Goal: Answer question/provide support

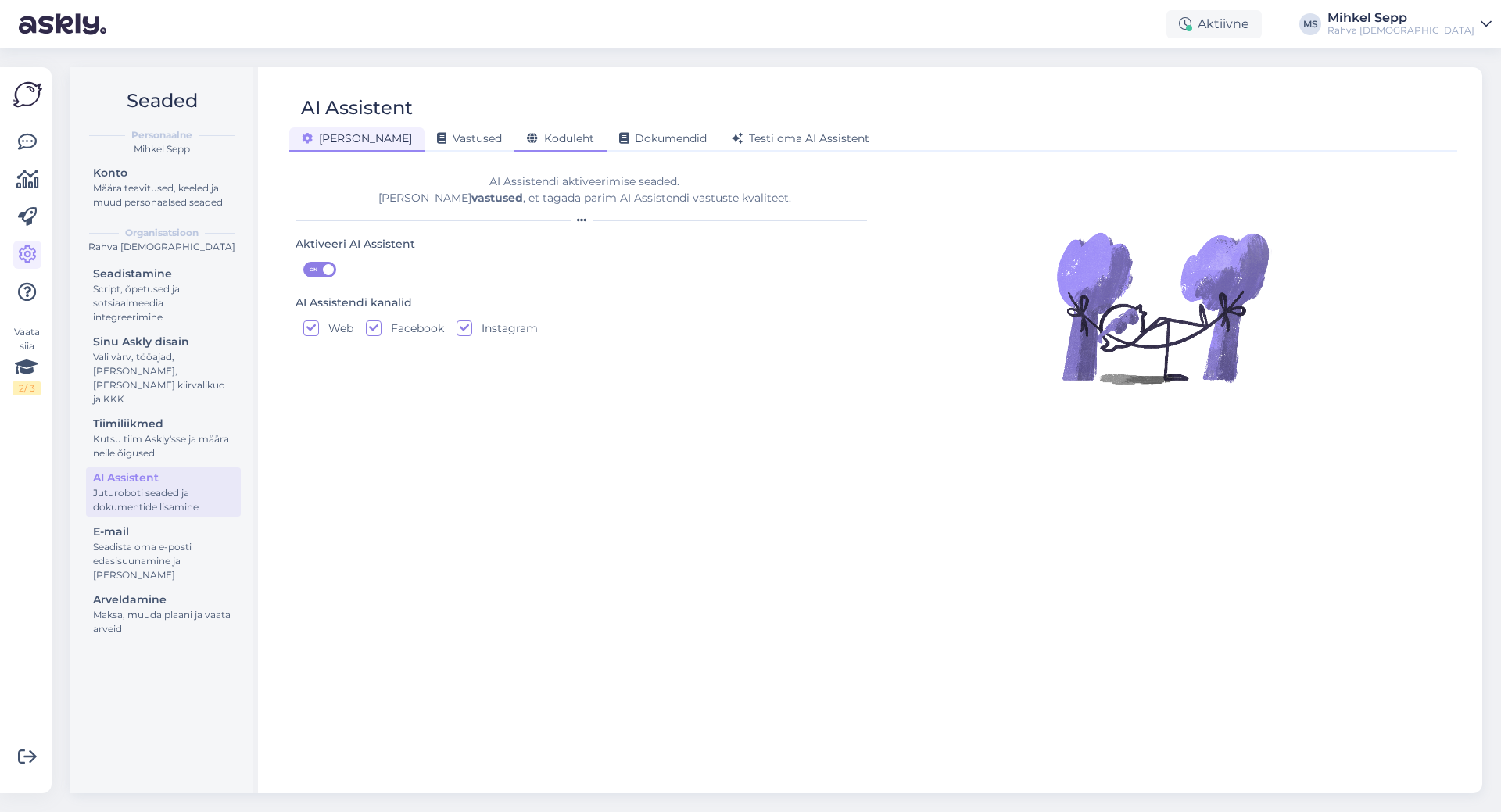
click at [527, 136] on span "Koduleht" at bounding box center [560, 138] width 67 height 14
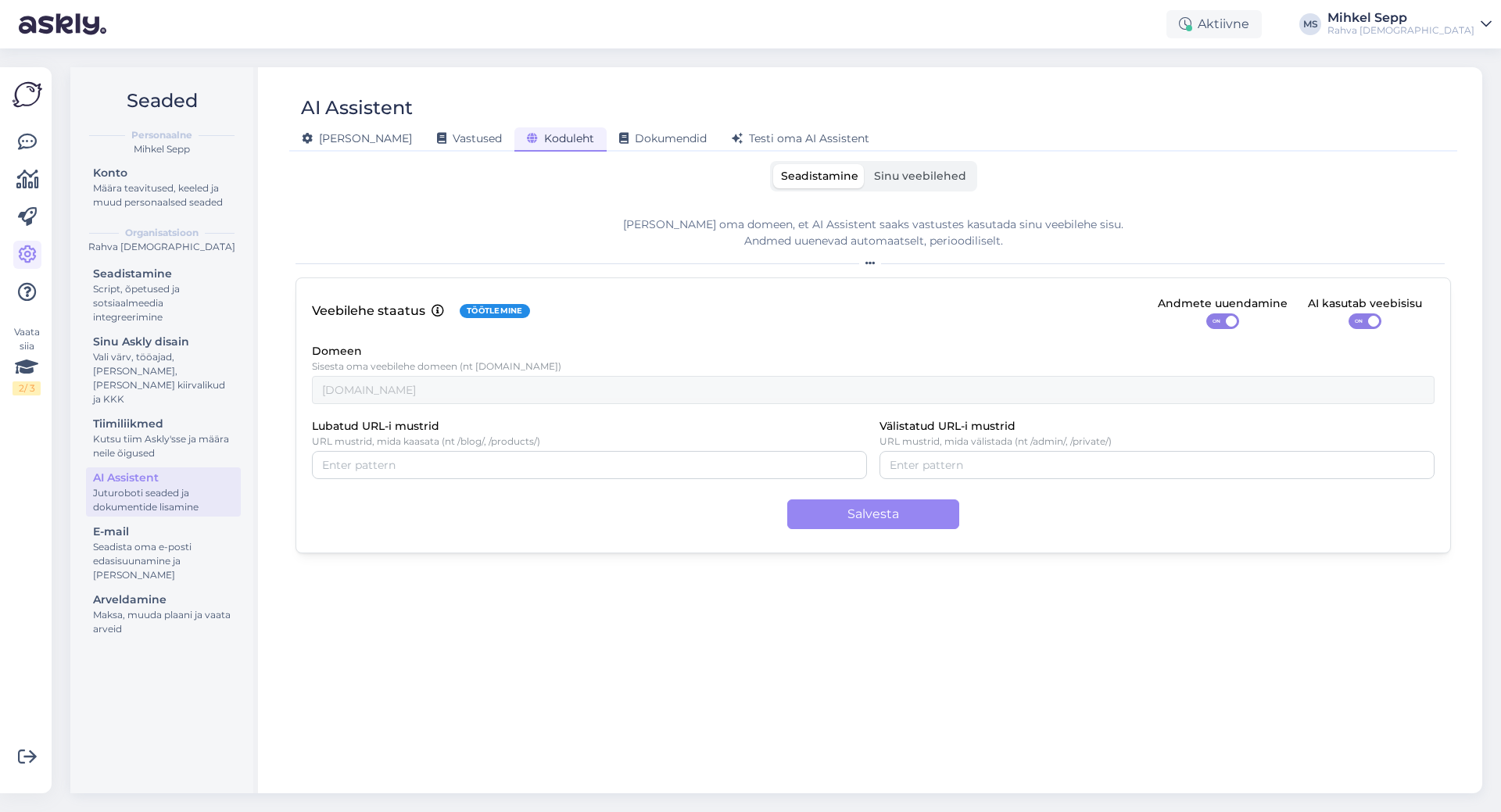
click at [942, 179] on span "Sinu veebilehed" at bounding box center [919, 175] width 92 height 14
click at [866, 164] on input "Sinu veebilehed" at bounding box center [866, 164] width 0 height 0
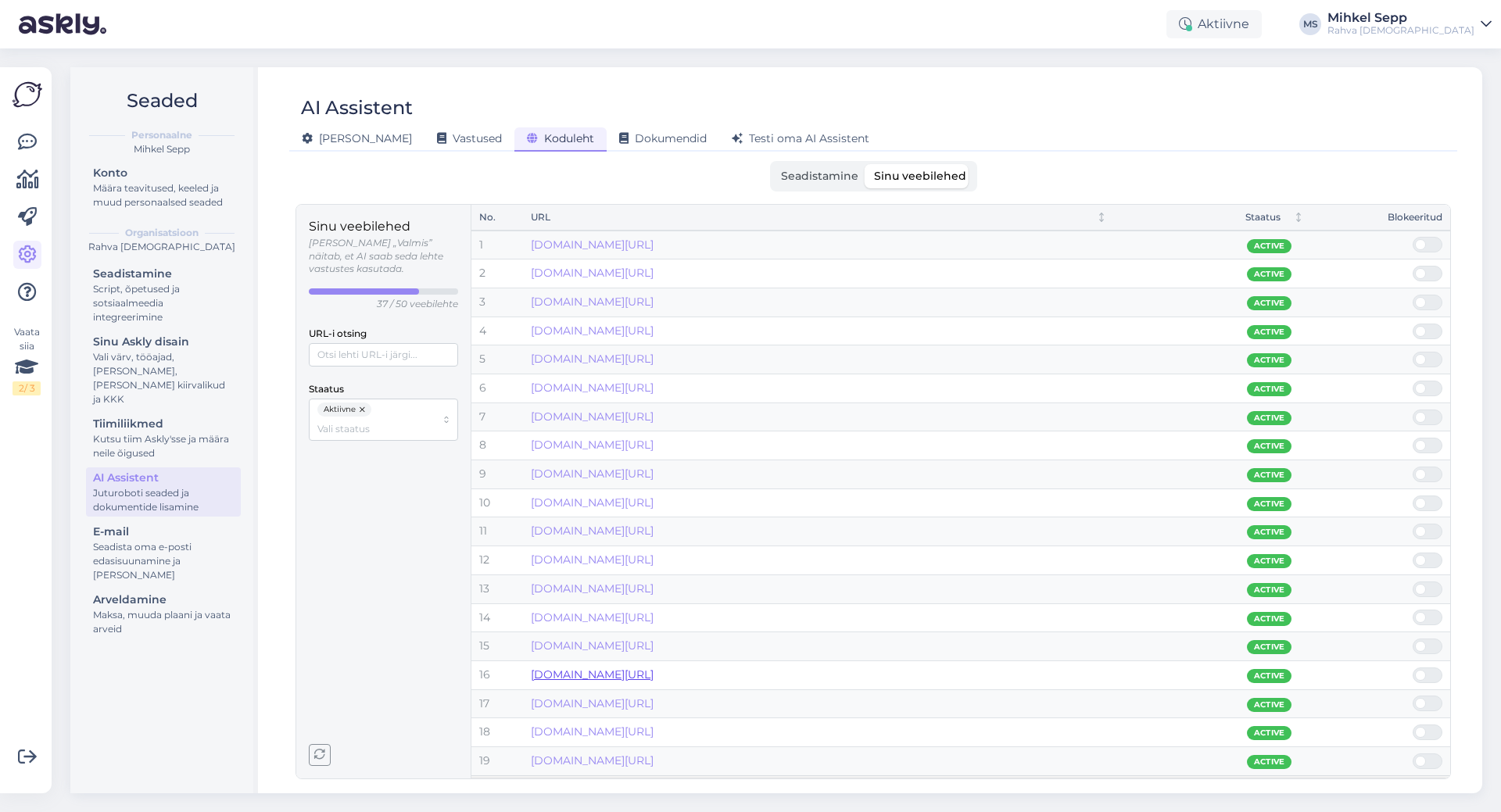
click at [654, 681] on link "[DOMAIN_NAME][URL]" at bounding box center [592, 674] width 123 height 14
click at [1434, 681] on span at bounding box center [1435, 675] width 19 height 14
click at [1413, 667] on input "checkbox" at bounding box center [1413, 667] width 0 height 0
click at [1430, 651] on span at bounding box center [1435, 646] width 19 height 14
click at [1413, 638] on input "checkbox" at bounding box center [1413, 638] width 0 height 0
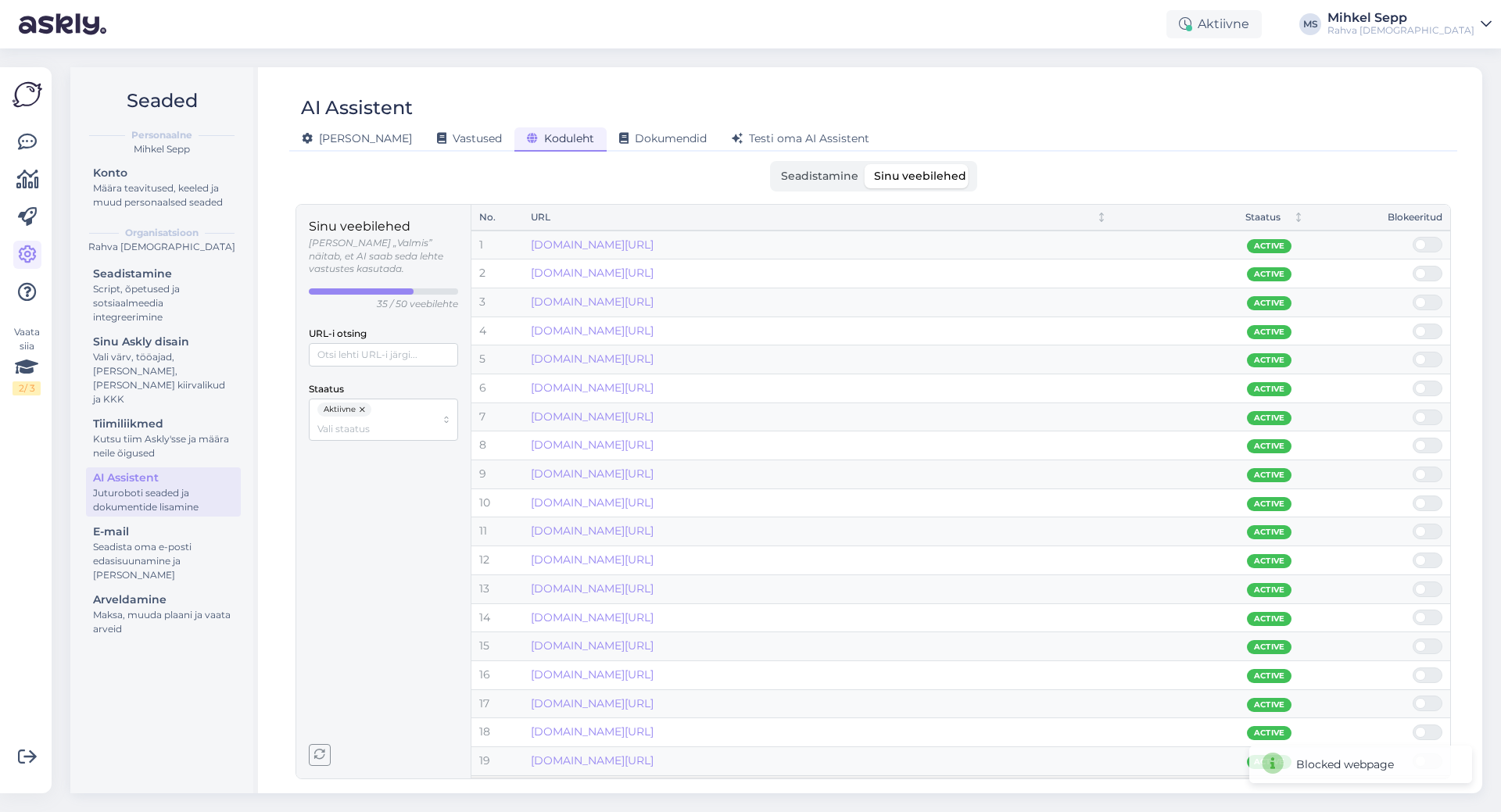
click at [1428, 622] on span at bounding box center [1435, 617] width 19 height 14
click at [1413, 610] on input "checkbox" at bounding box center [1413, 610] width 0 height 0
click at [1423, 585] on span at bounding box center [1420, 589] width 11 height 11
click at [1413, 581] on input "checkbox" at bounding box center [1413, 581] width 0 height 0
click at [1423, 560] on span at bounding box center [1420, 560] width 11 height 11
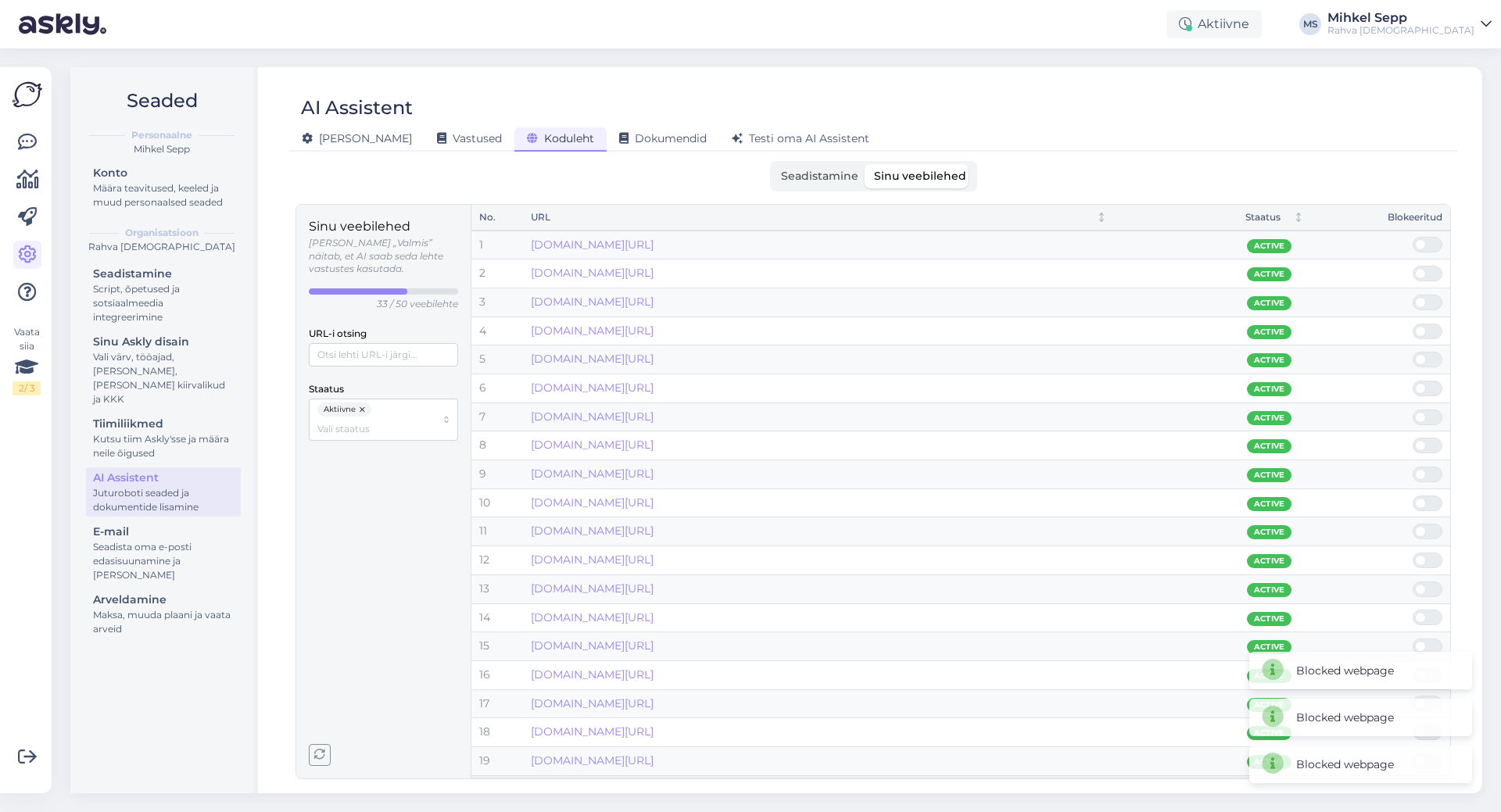
click at [1413, 553] on input "checkbox" at bounding box center [1413, 553] width 0 height 0
click at [1423, 536] on span at bounding box center [1420, 531] width 11 height 11
click at [1413, 524] on input "checkbox" at bounding box center [1413, 524] width 0 height 0
click at [1422, 499] on span at bounding box center [1420, 503] width 11 height 11
click at [1413, 495] on input "checkbox" at bounding box center [1413, 495] width 0 height 0
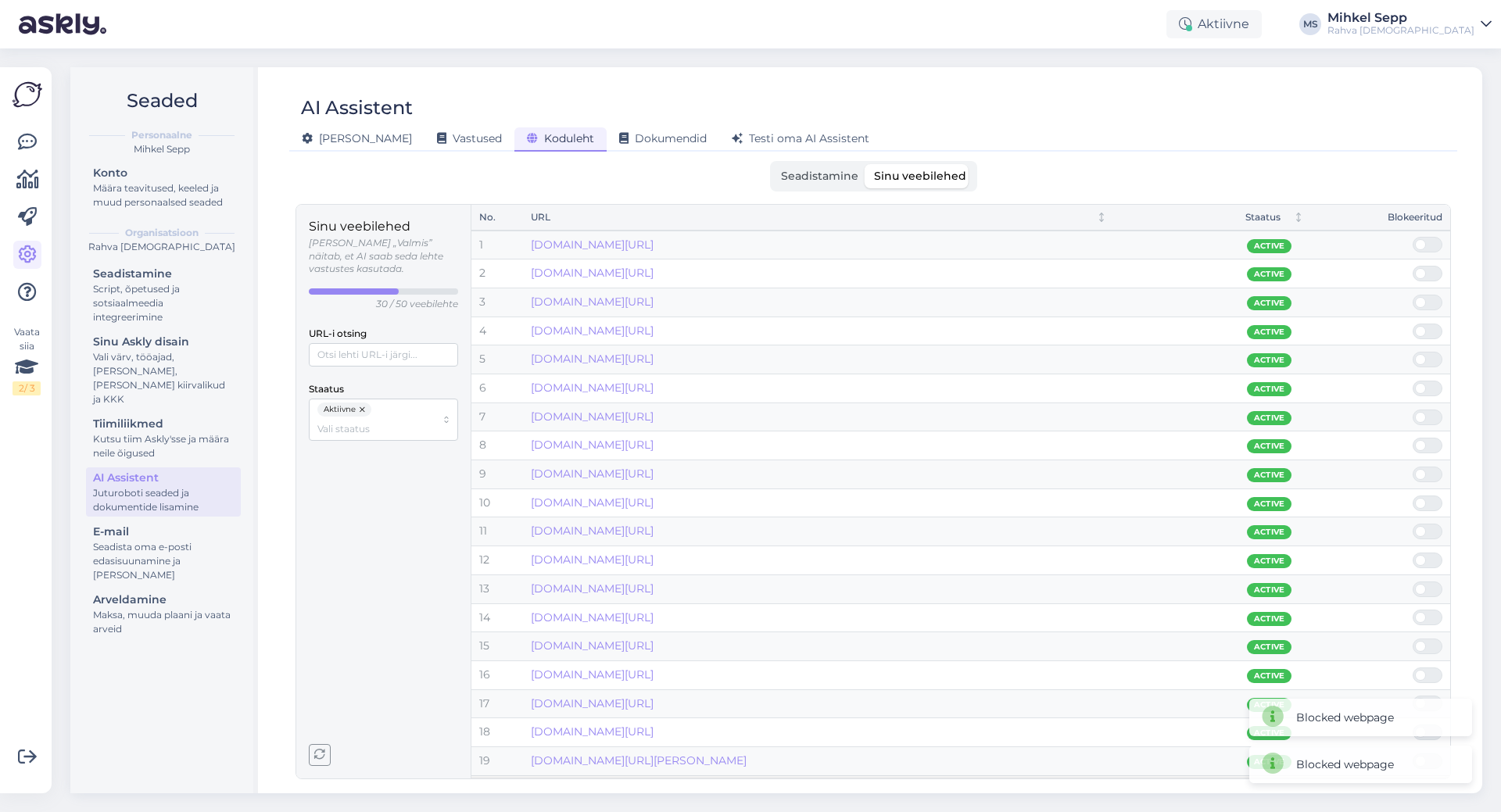
click at [1423, 473] on span at bounding box center [1420, 474] width 11 height 11
click at [1413, 467] on input "checkbox" at bounding box center [1413, 467] width 0 height 0
click at [1423, 454] on td at bounding box center [1381, 446] width 138 height 29
click at [1423, 448] on span at bounding box center [1420, 445] width 11 height 11
click at [1413, 438] on input "checkbox" at bounding box center [1413, 438] width 0 height 0
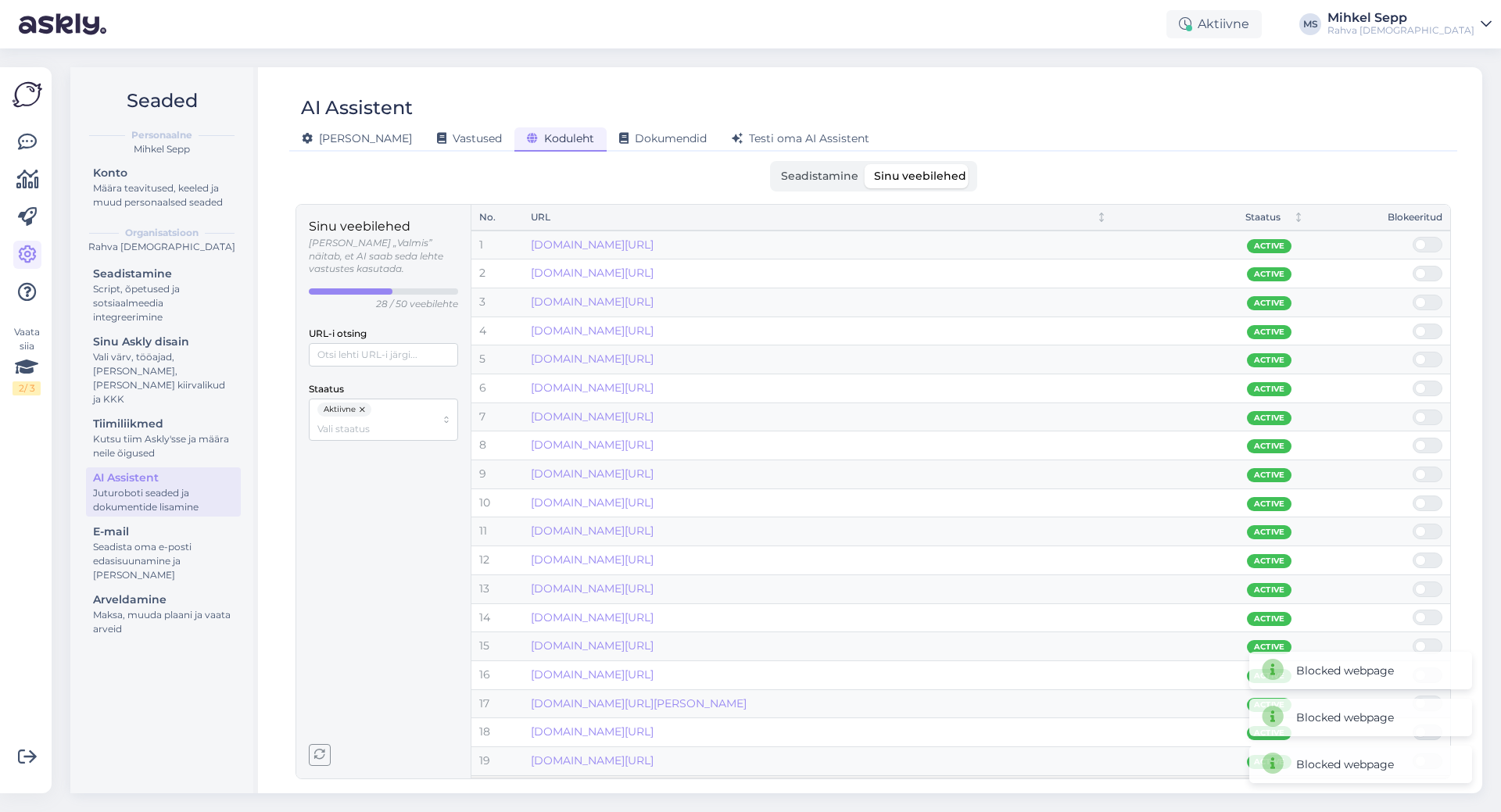
click at [1423, 414] on span at bounding box center [1420, 417] width 11 height 11
click at [1413, 409] on input "checkbox" at bounding box center [1413, 409] width 0 height 0
click at [1418, 383] on span at bounding box center [1420, 388] width 11 height 11
click at [1413, 381] on input "checkbox" at bounding box center [1413, 381] width 0 height 0
click at [1421, 359] on span at bounding box center [1420, 359] width 11 height 11
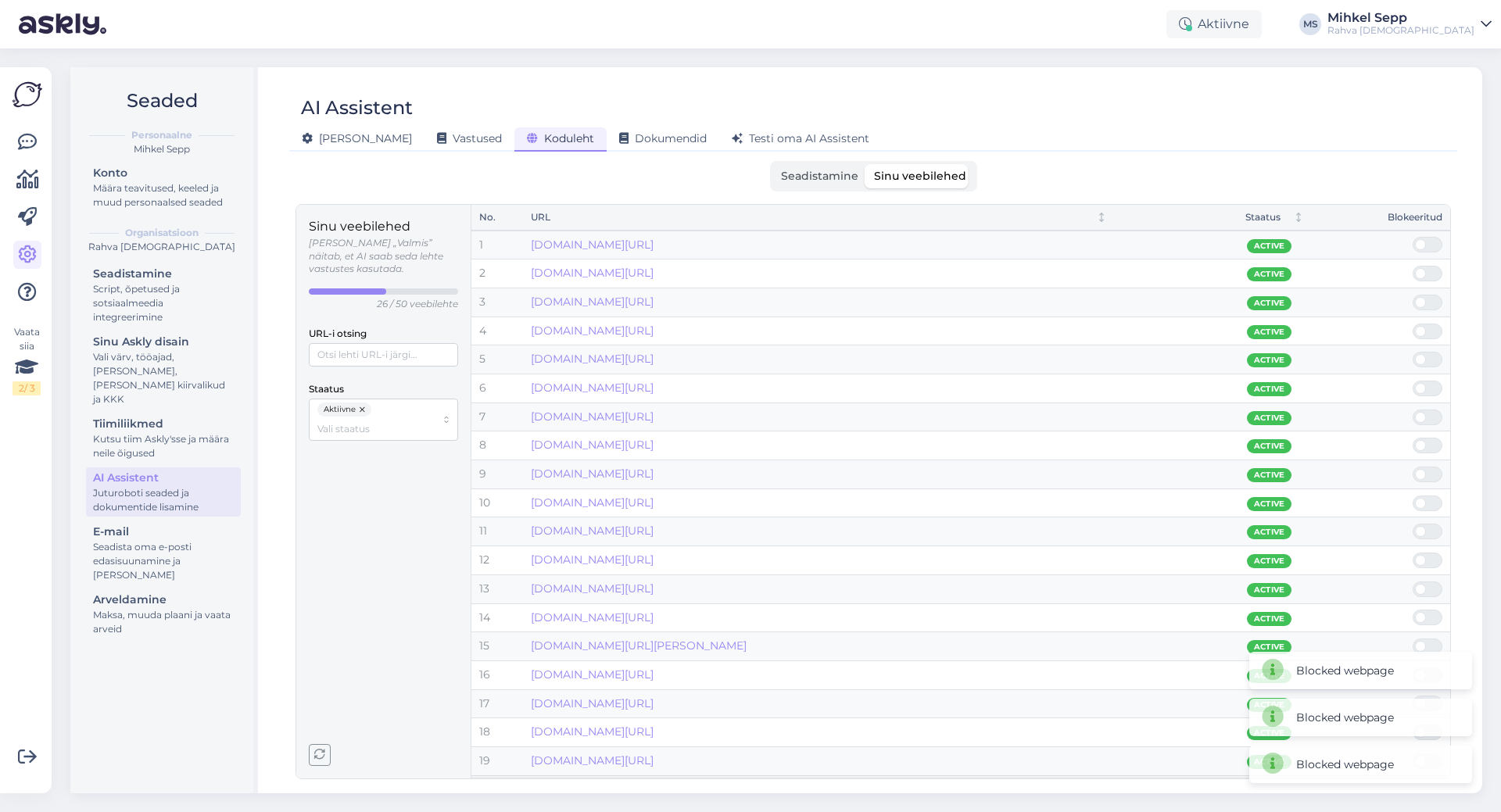
click at [1413, 351] on input "checkbox" at bounding box center [1413, 351] width 0 height 0
click at [1421, 332] on span at bounding box center [1420, 331] width 11 height 11
click at [1413, 323] on input "checkbox" at bounding box center [1413, 323] width 0 height 0
click at [1432, 298] on span at bounding box center [1435, 302] width 19 height 14
click at [1413, 295] on input "checkbox" at bounding box center [1413, 295] width 0 height 0
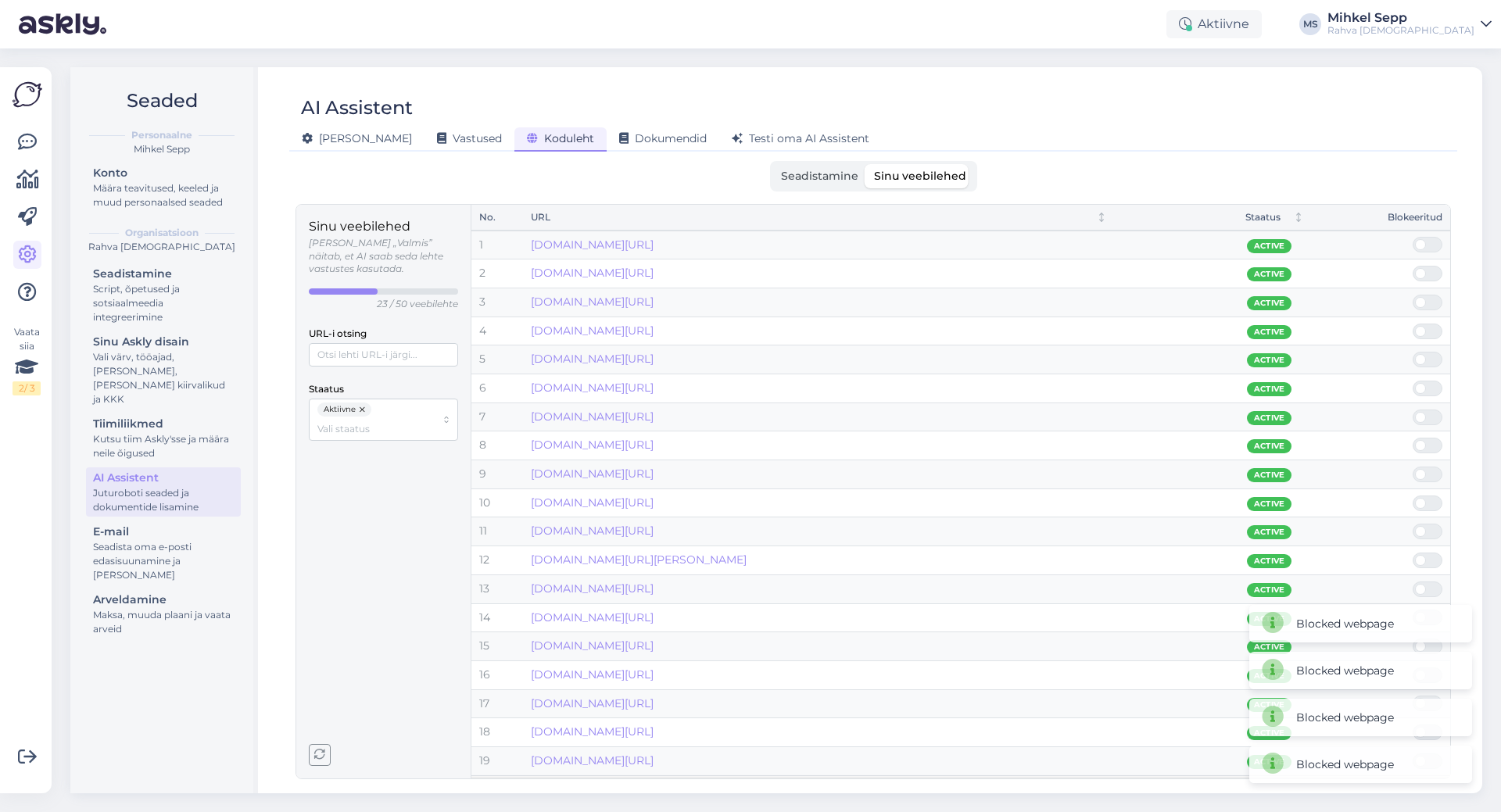
click at [1431, 279] on span at bounding box center [1435, 273] width 19 height 14
click at [1413, 265] on input "checkbox" at bounding box center [1413, 265] width 0 height 0
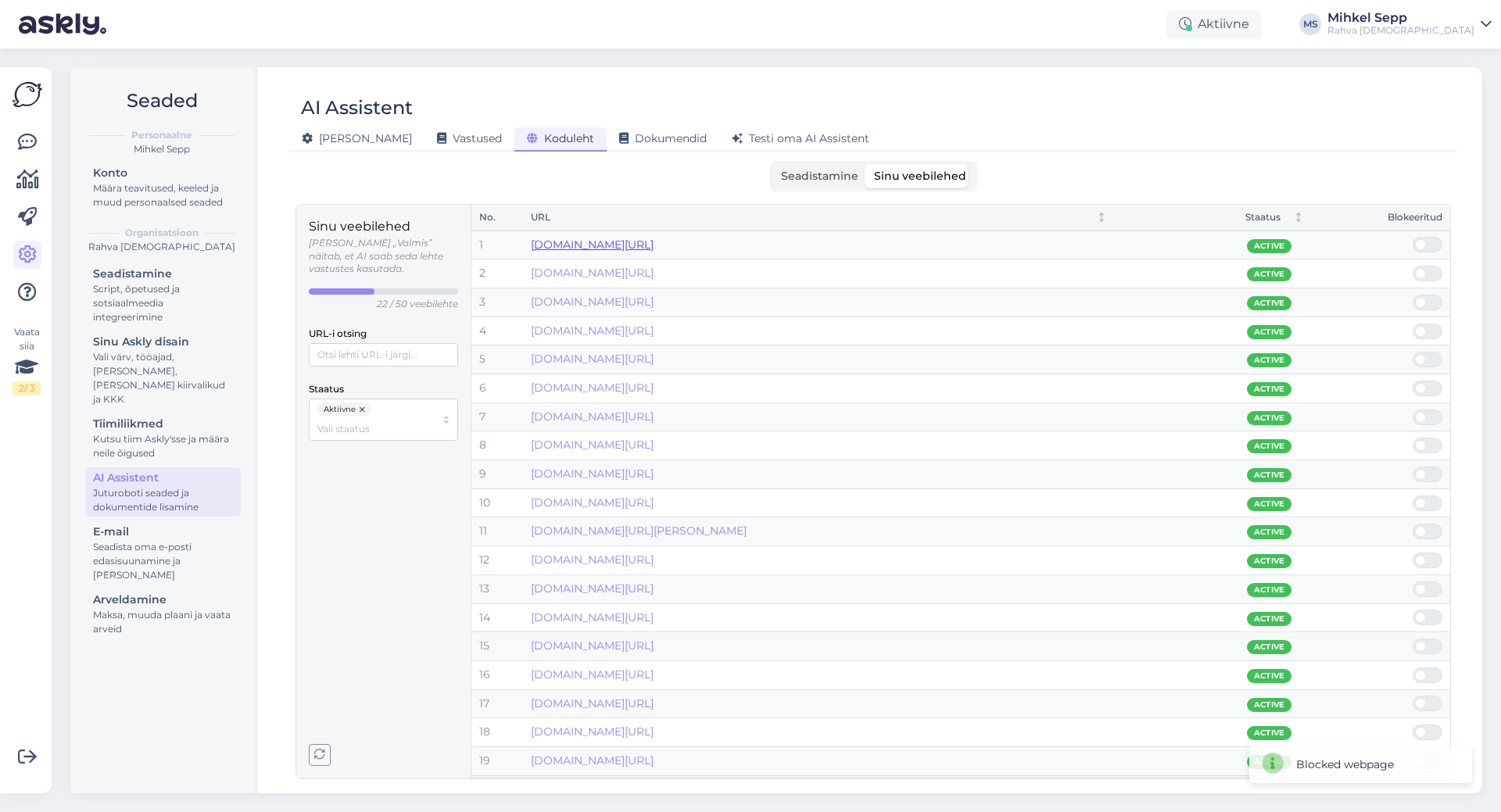
click at [654, 250] on link "[DOMAIN_NAME][URL]" at bounding box center [592, 244] width 123 height 14
click at [1430, 244] on span at bounding box center [1435, 244] width 19 height 14
click at [1413, 237] on input "checkbox" at bounding box center [1413, 237] width 0 height 0
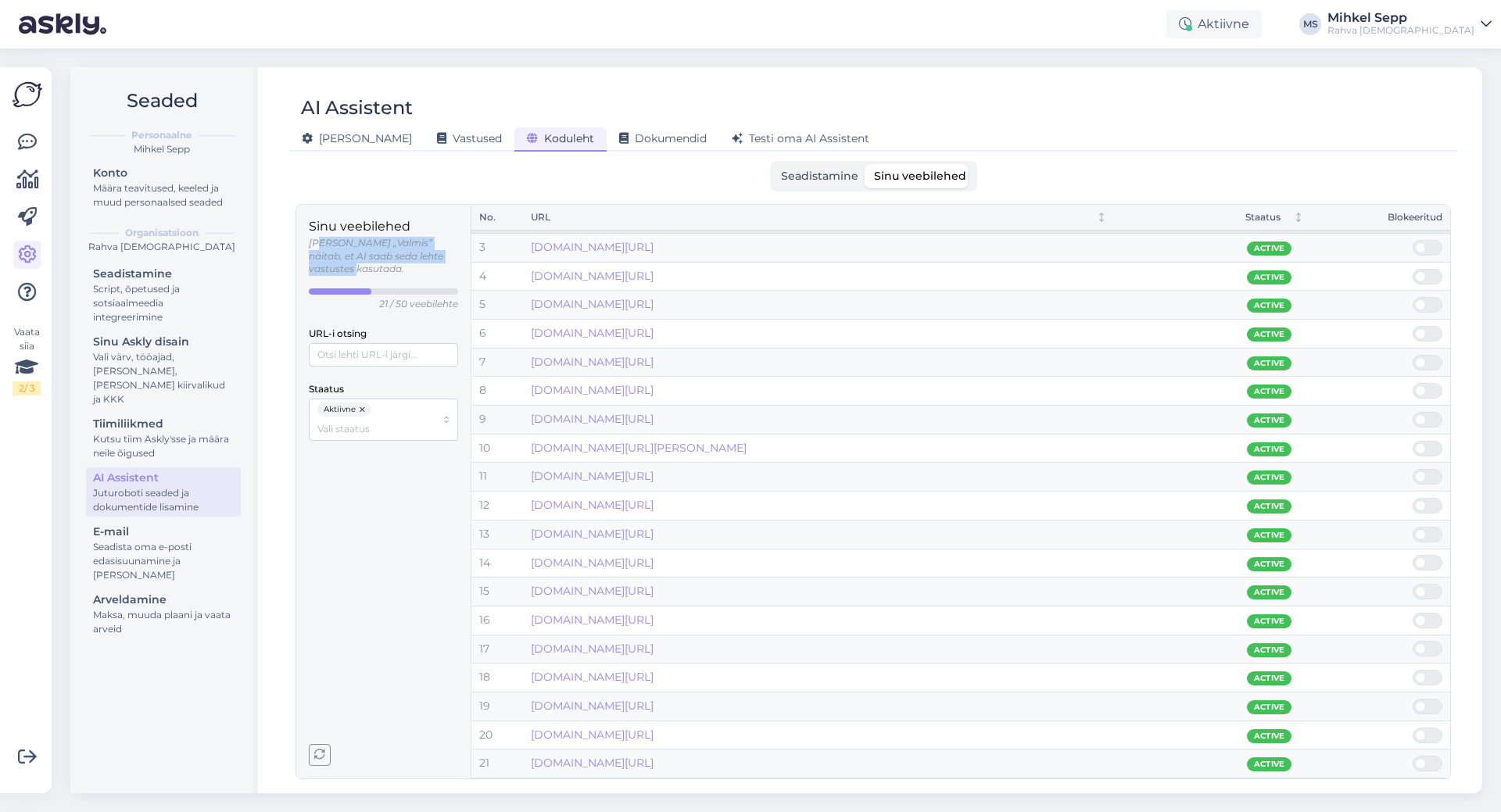
drag, startPoint x: 321, startPoint y: 242, endPoint x: 461, endPoint y: 259, distance: 141.0
click at [461, 259] on div "Sinu veebilehed [PERSON_NAME] „Valmis” näitab, et AI saab seda lehte vastustes …" at bounding box center [384, 491] width 175 height 574
click at [572, 767] on link "[DOMAIN_NAME][URL]" at bounding box center [592, 762] width 123 height 14
click at [527, 135] on span "Koduleht" at bounding box center [560, 138] width 67 height 14
click at [840, 179] on span "Seadistamine" at bounding box center [820, 175] width 78 height 14
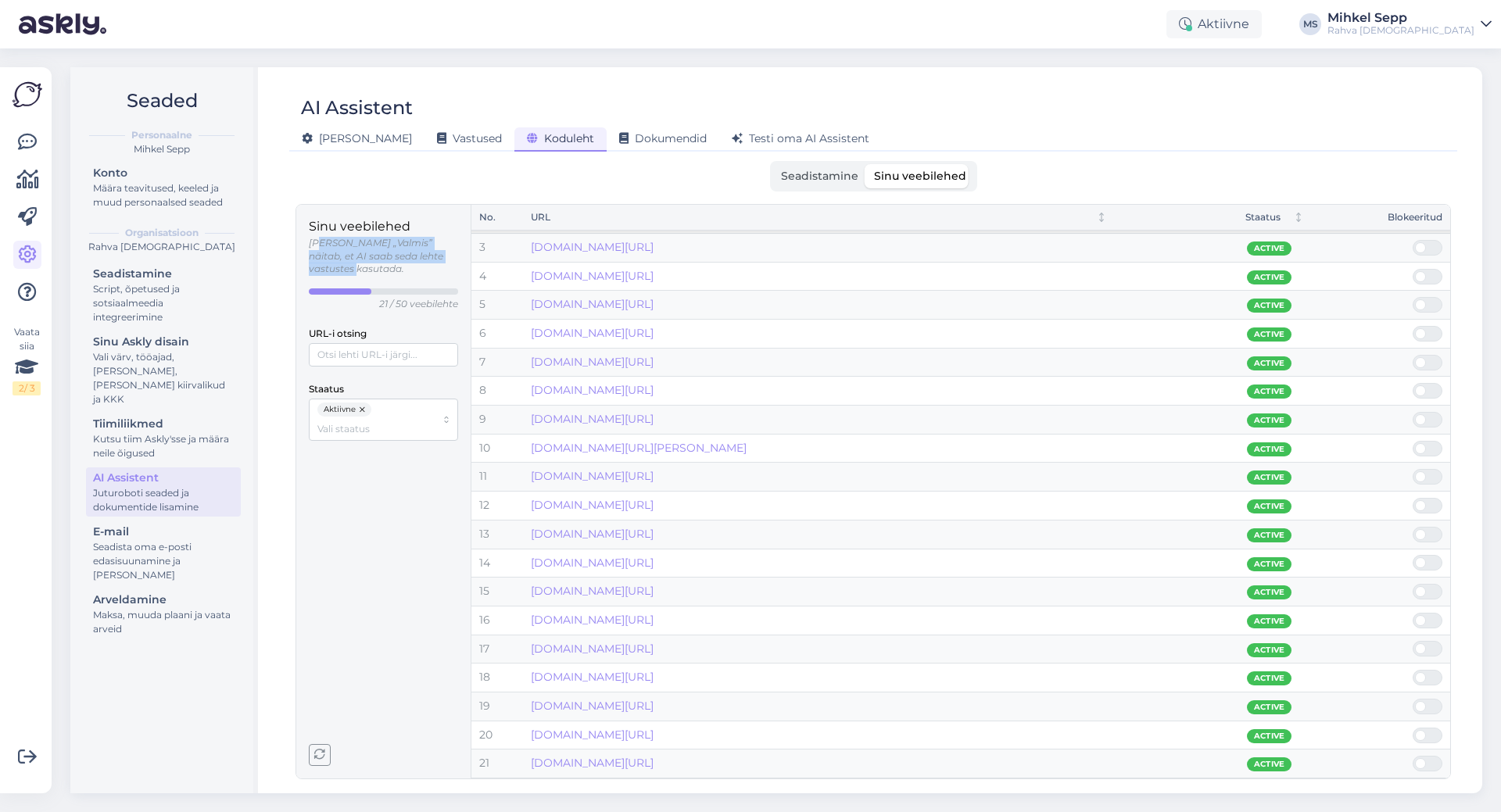
click at [774, 164] on input "Seadistamine" at bounding box center [774, 164] width 0 height 0
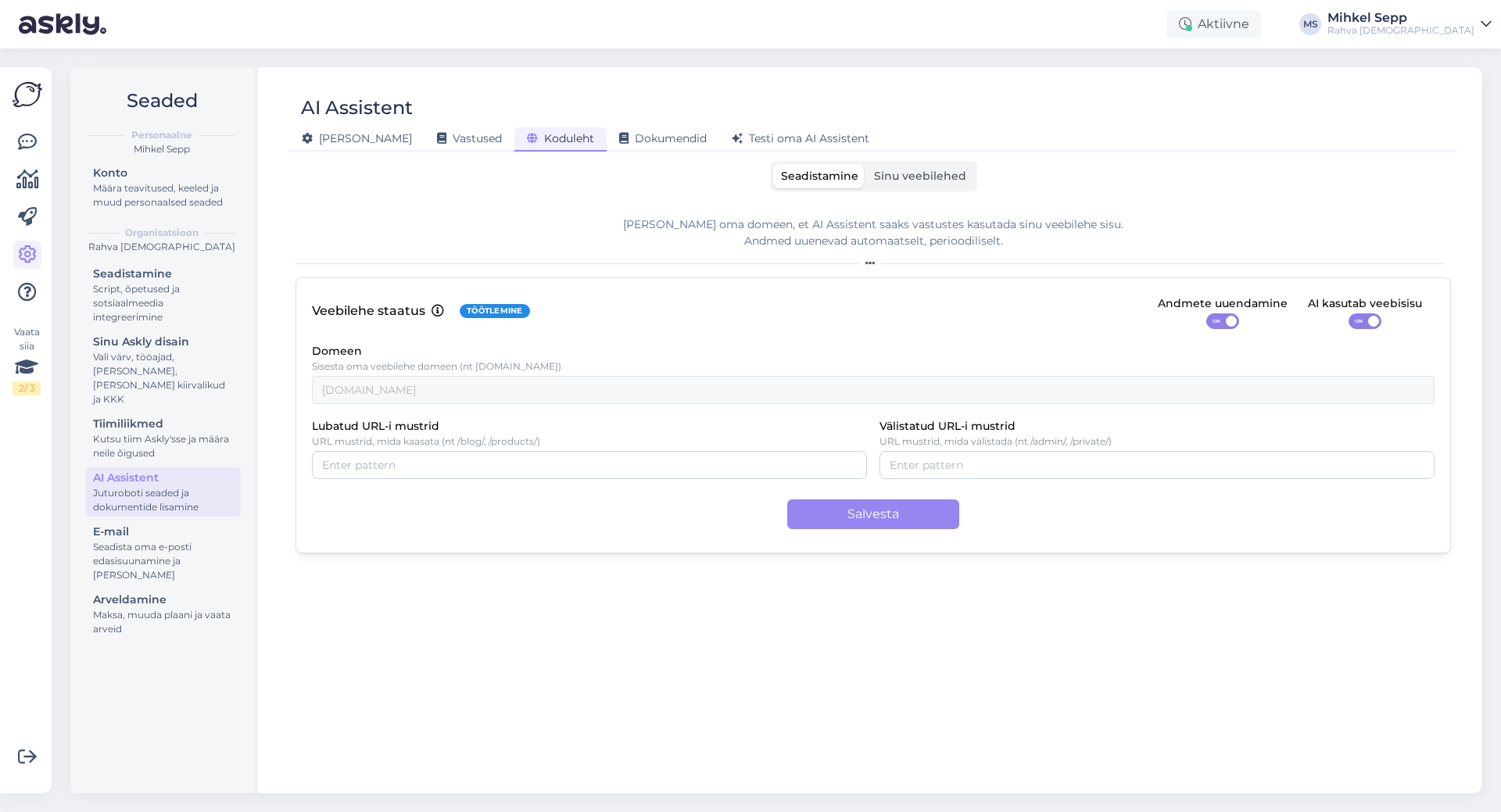
click at [434, 627] on div "[PERSON_NAME] oma domeen, et AI Assistent saaks vastustes kasutada sinu veebile…" at bounding box center [873, 491] width 1155 height 575
click at [514, 129] on div "Koduleht" at bounding box center [560, 139] width 92 height 24
click at [18, 156] on link at bounding box center [27, 142] width 28 height 28
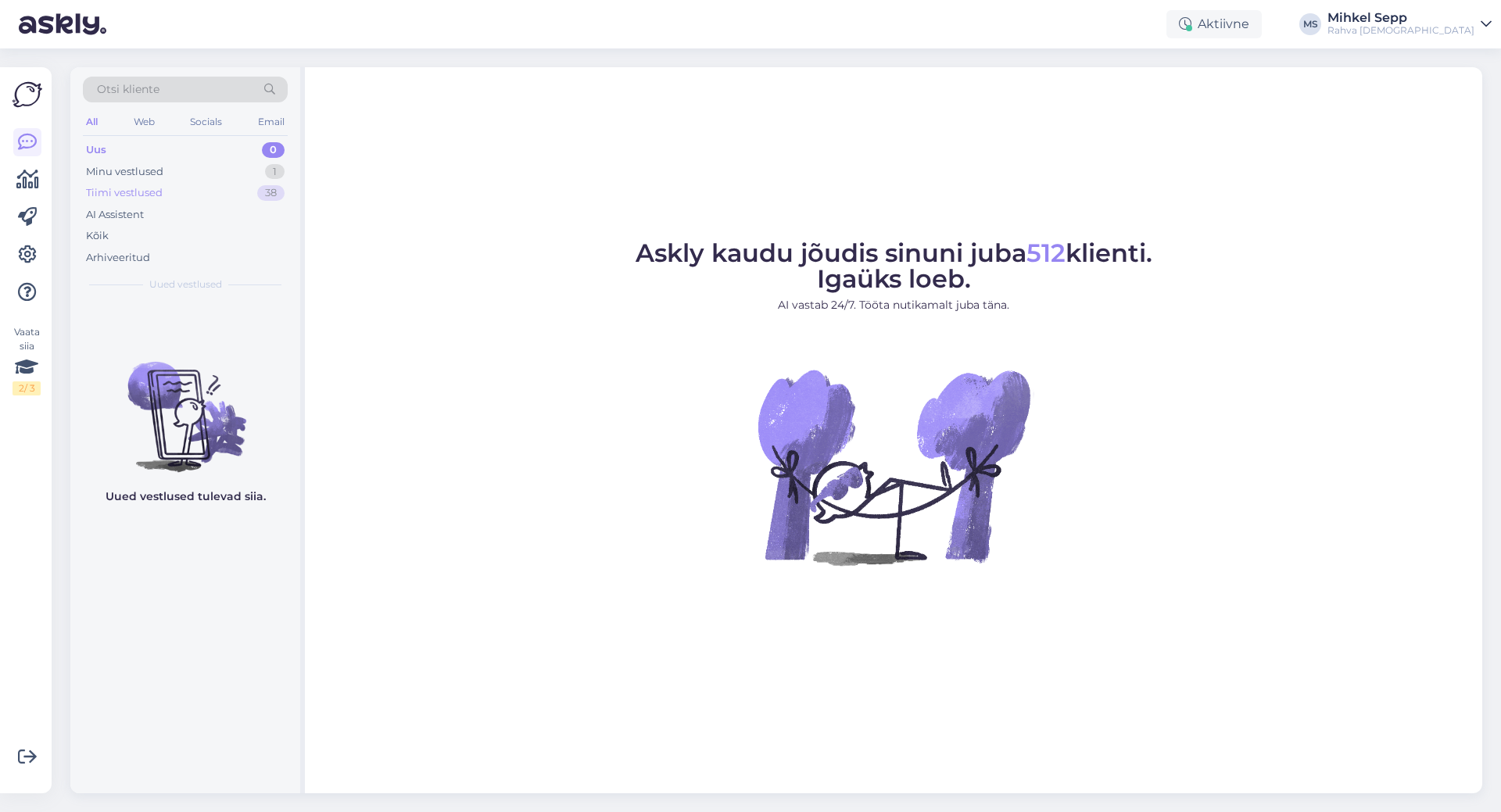
click at [158, 199] on div "Tiimi vestlused" at bounding box center [124, 193] width 77 height 16
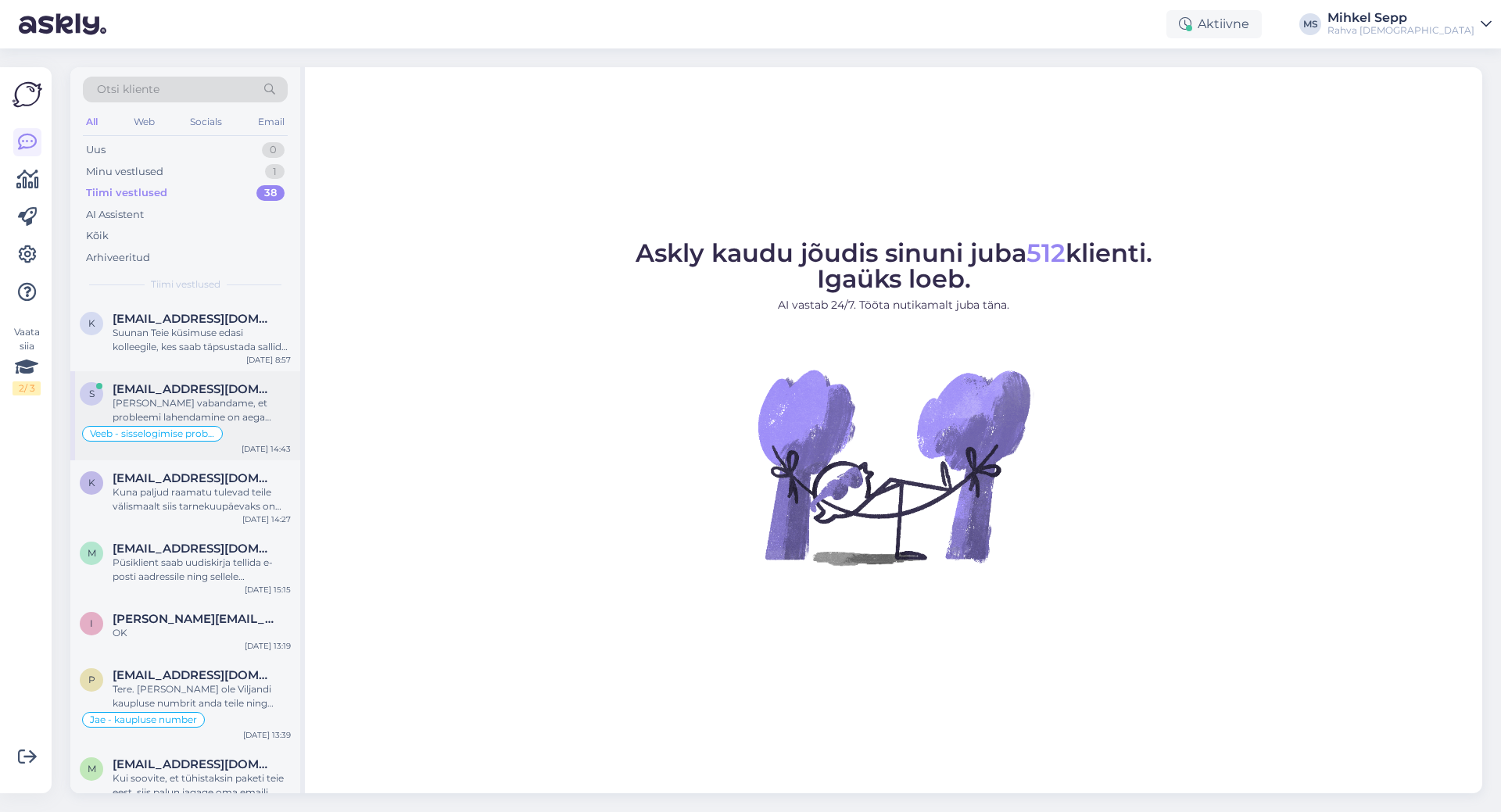
click at [197, 406] on div "[PERSON_NAME] vabandame, et probleemi lahendamine on aega võtnud." at bounding box center [202, 409] width 179 height 28
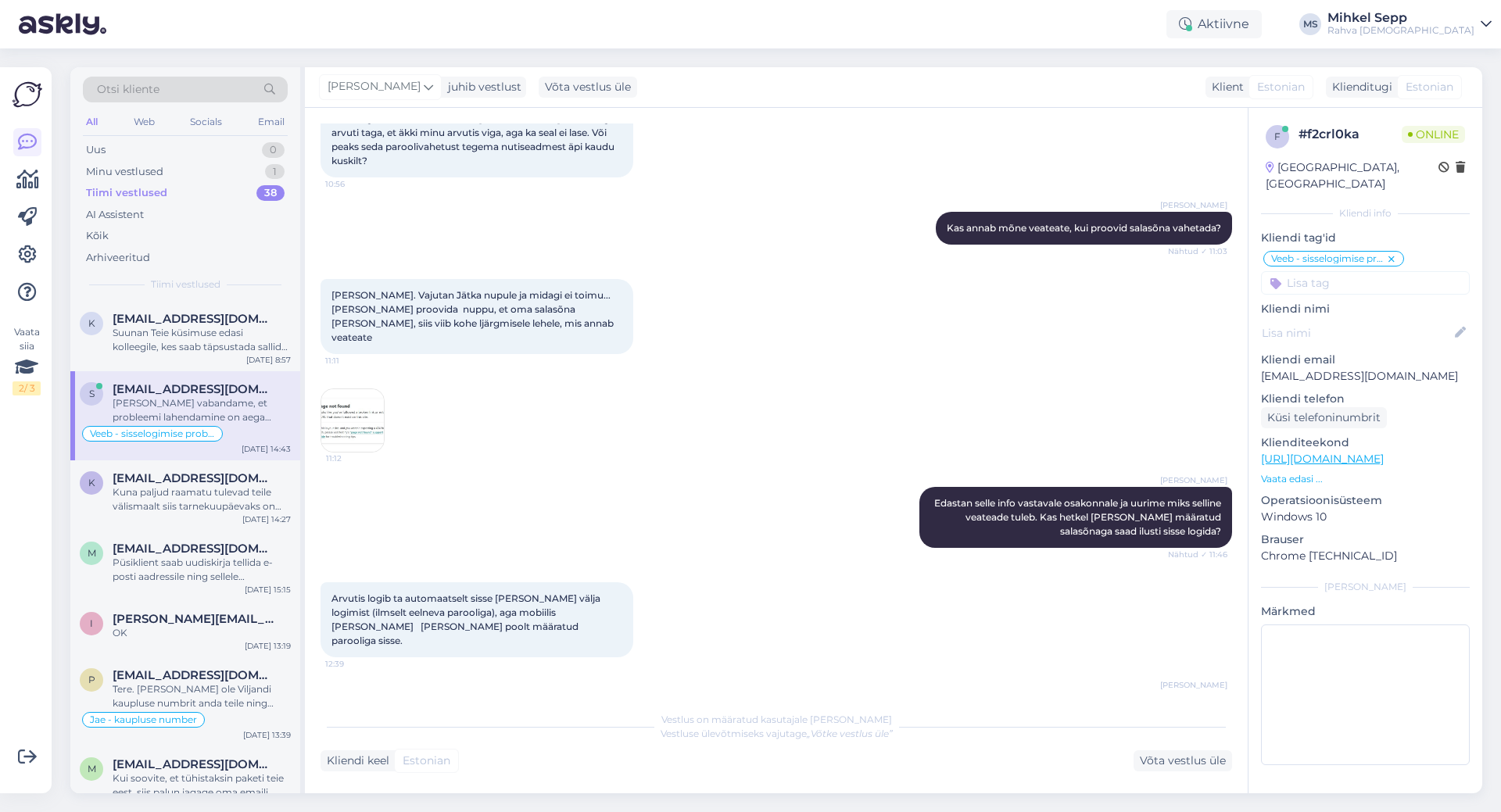
scroll to position [1361, 0]
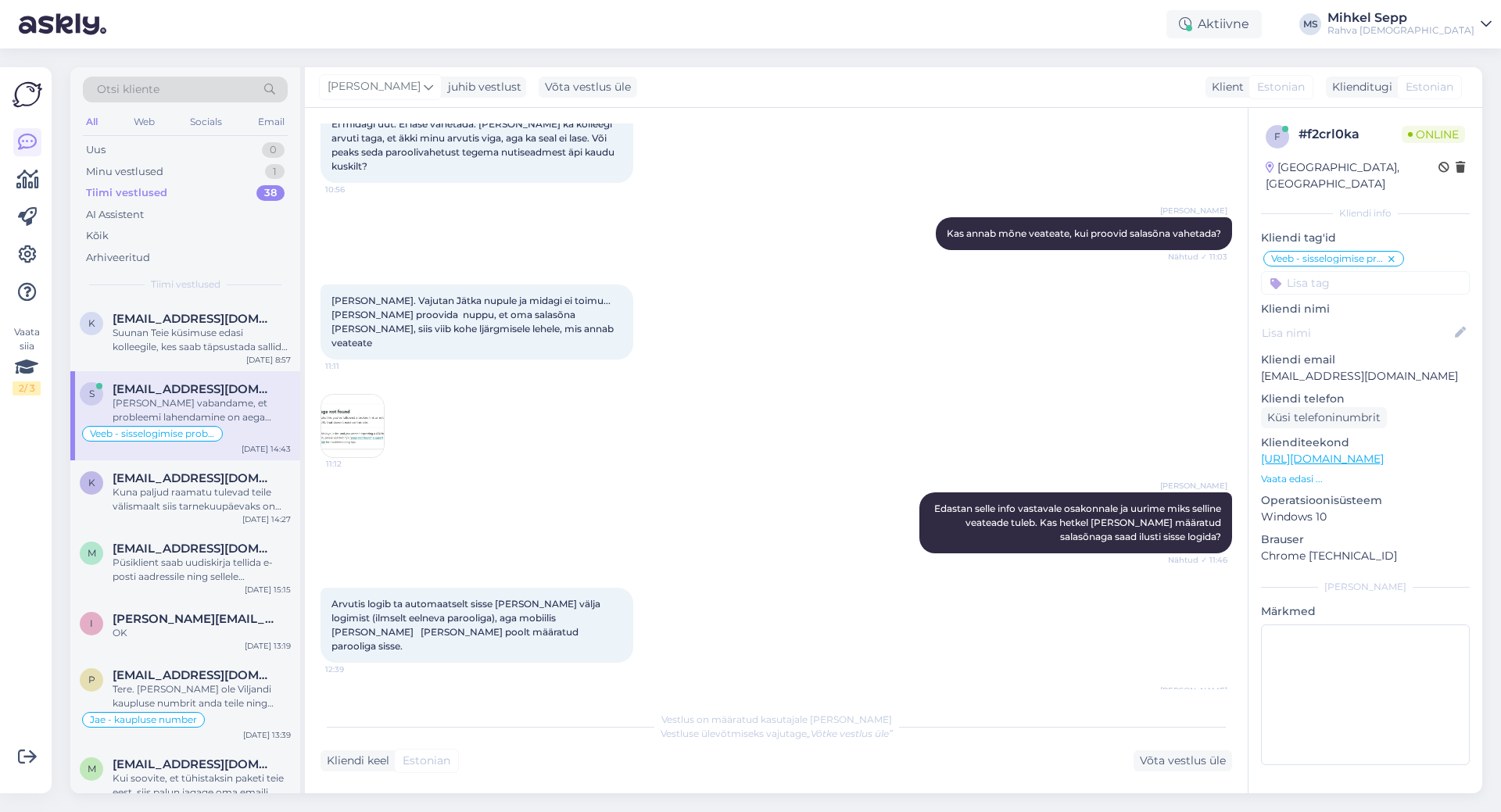
click at [374, 395] on img at bounding box center [352, 426] width 62 height 62
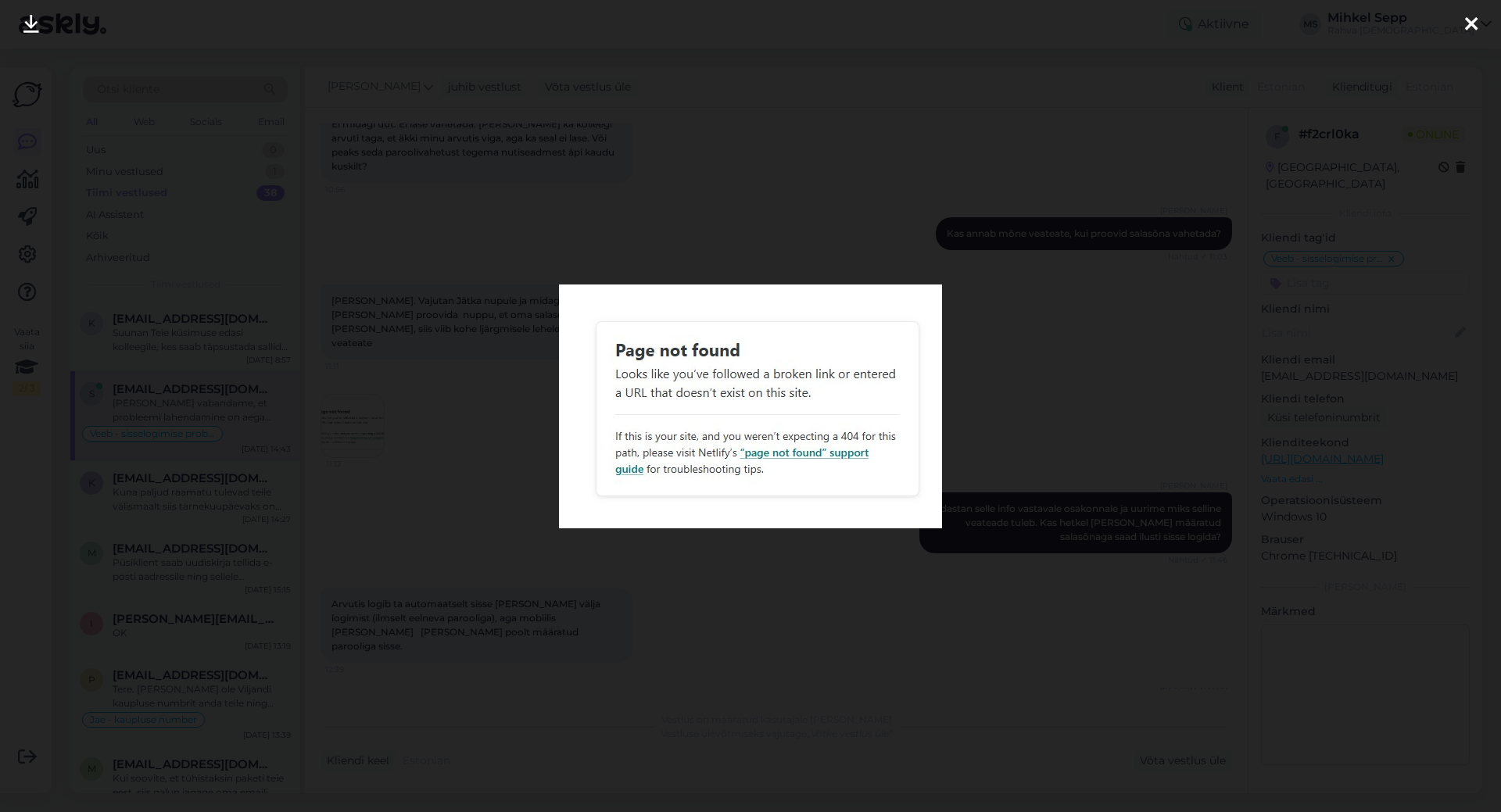
click at [1069, 339] on div at bounding box center [750, 406] width 1501 height 812
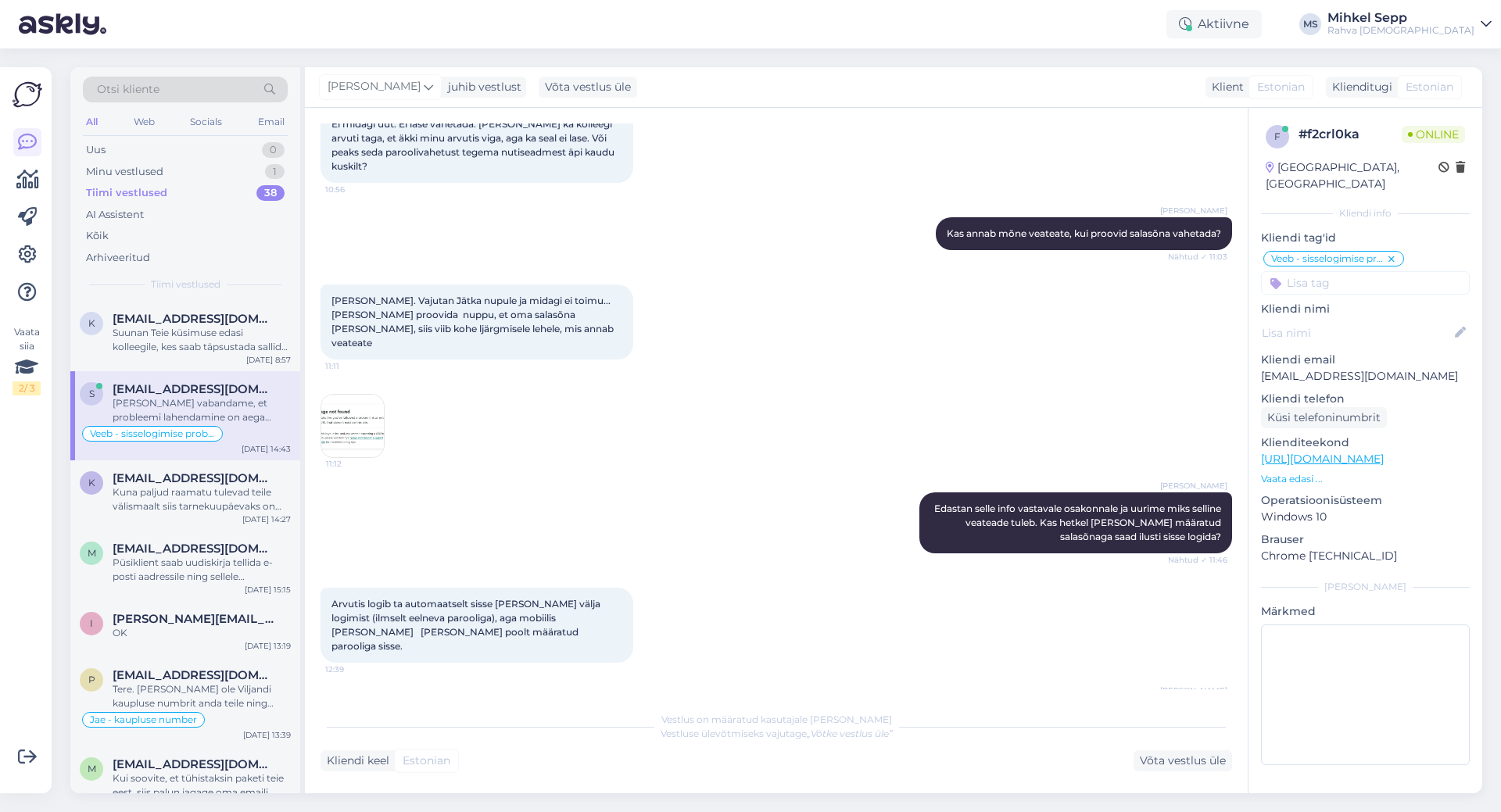
click at [1301, 472] on p "Vaata edasi ..." at bounding box center [1365, 478] width 209 height 14
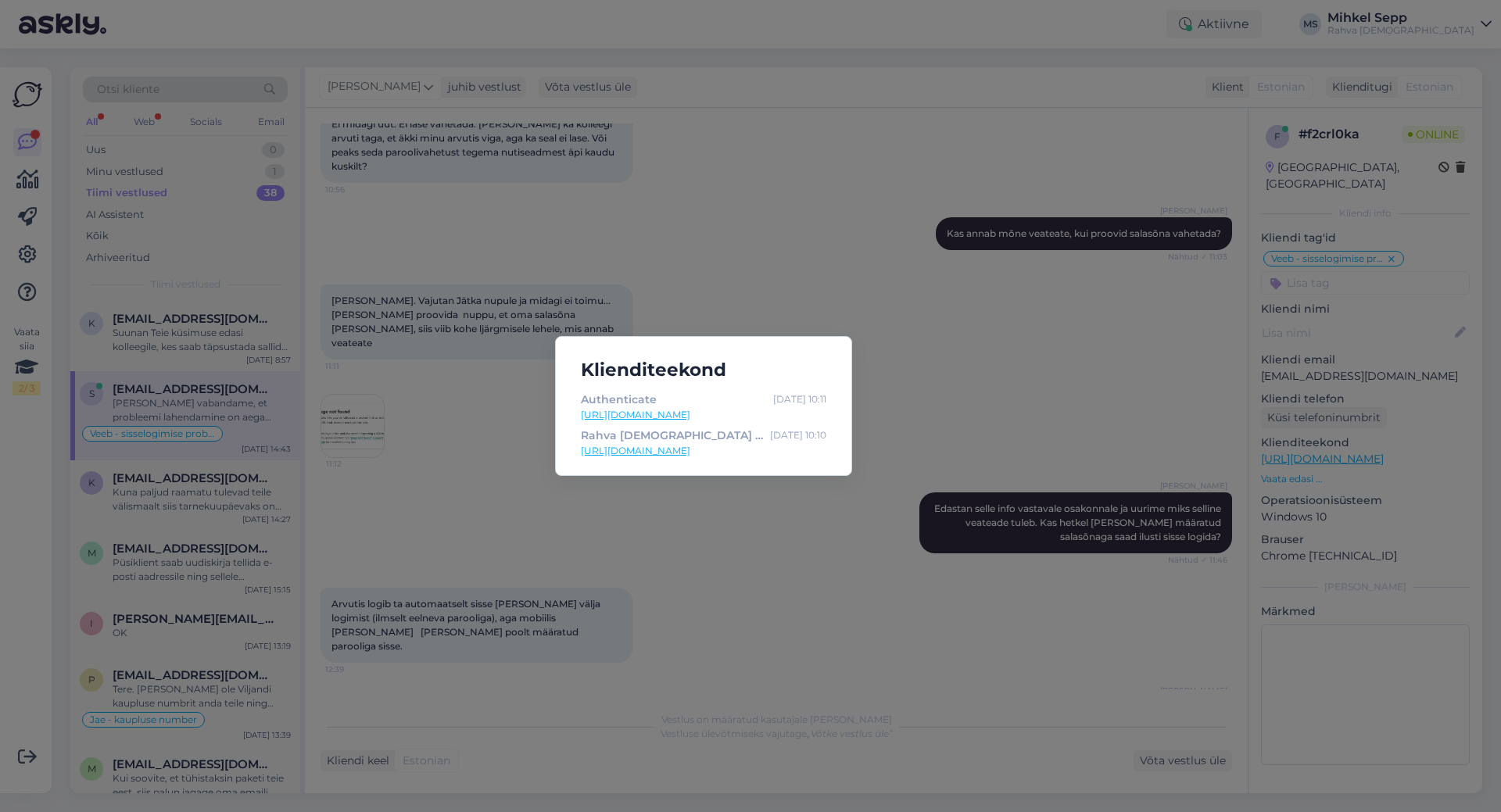
click at [726, 417] on link "[URL][DOMAIN_NAME]" at bounding box center [703, 414] width 245 height 14
click at [657, 457] on link "[URL][DOMAIN_NAME]" at bounding box center [703, 451] width 245 height 14
click at [1007, 321] on div "Klienditeekond Authenticate [DATE] 10:11 [URL][DOMAIN_NAME] Rahva Raamat | Raam…" at bounding box center [750, 406] width 1501 height 812
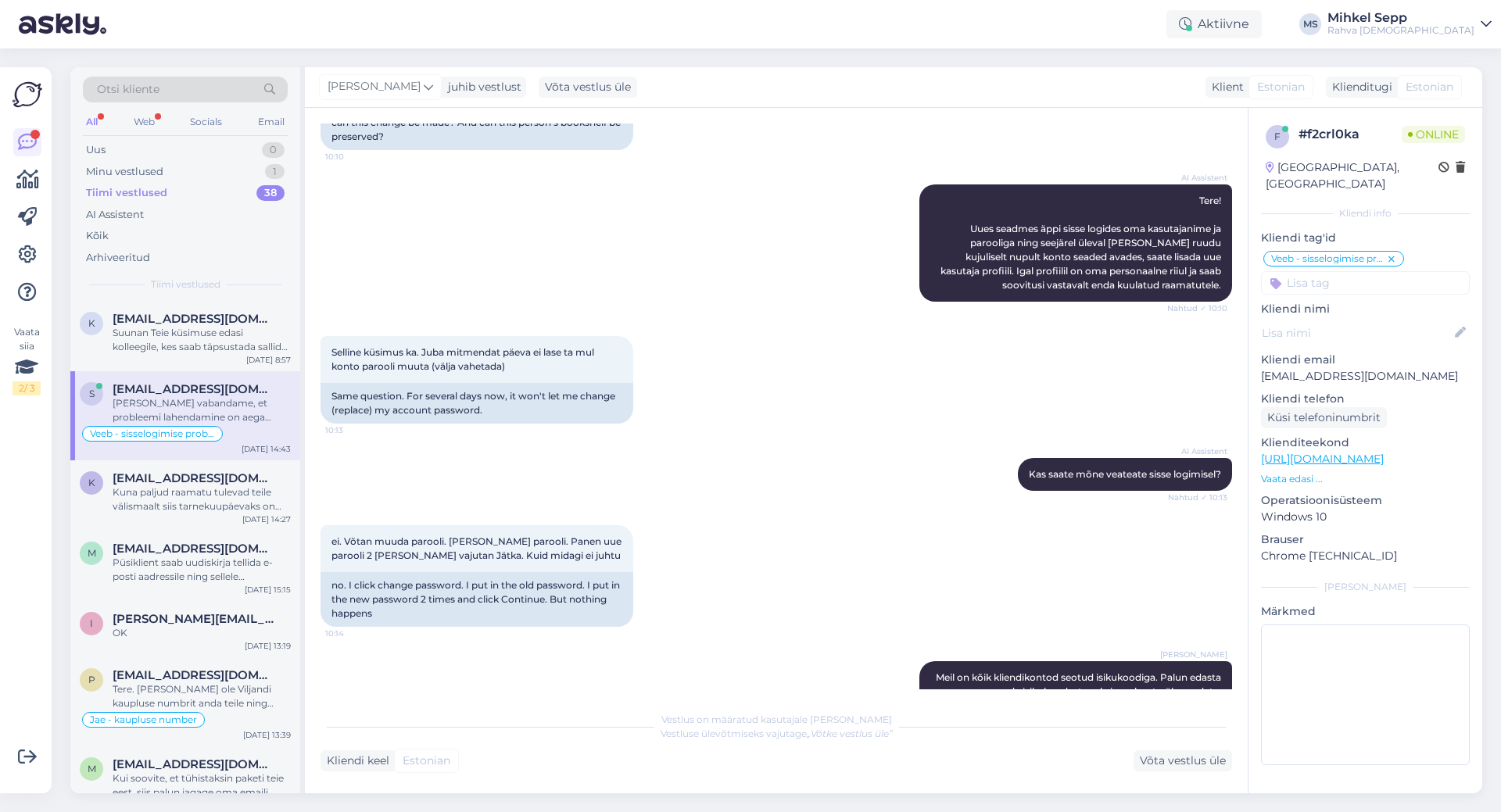
scroll to position [391, 0]
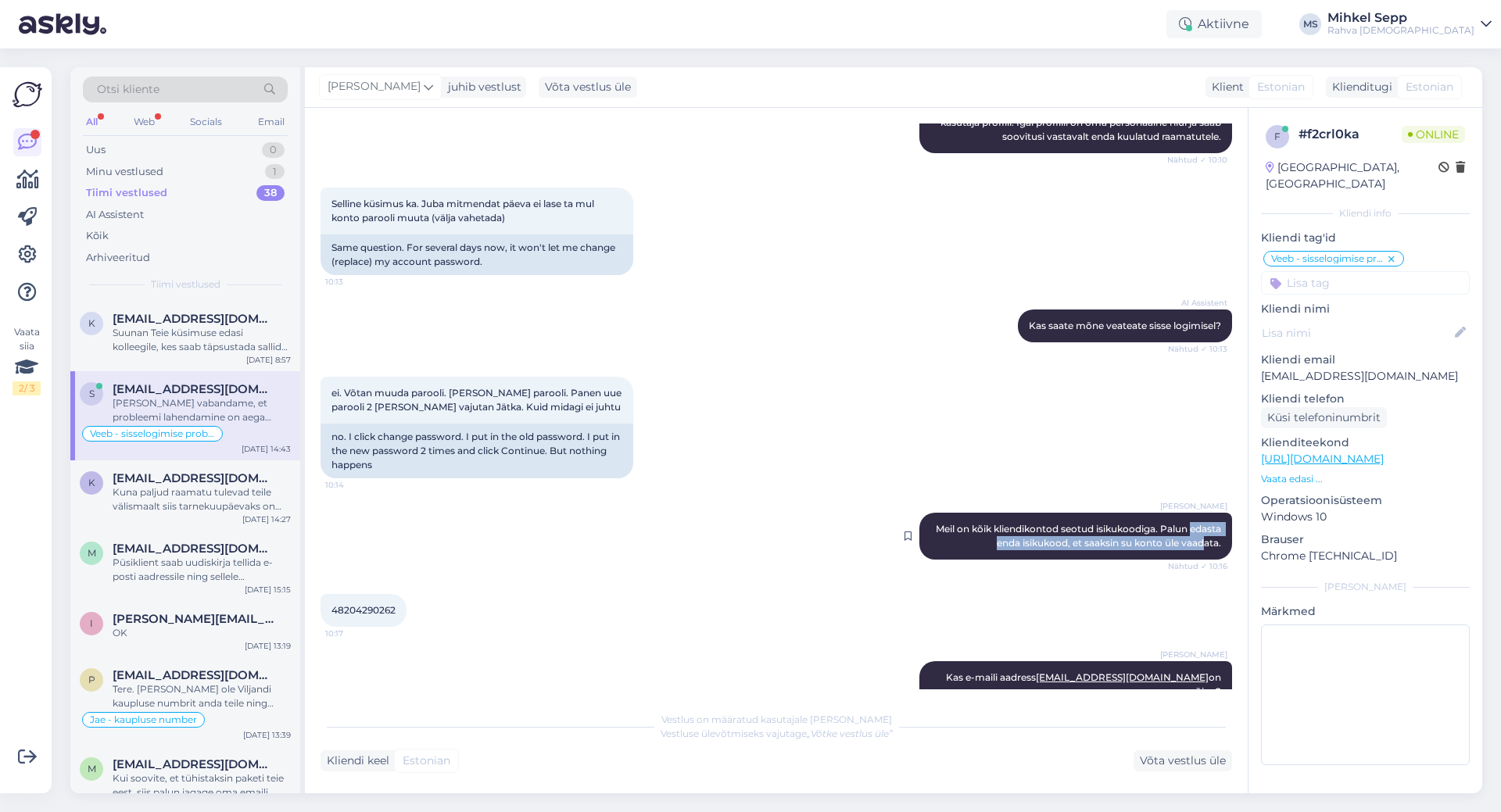
drag, startPoint x: 942, startPoint y: 537, endPoint x: 1187, endPoint y: 542, distance: 245.1
click at [1187, 542] on div "[PERSON_NAME] Vanari [PERSON_NAME] on kõik kliendikontod seotud isikukoodiga. P…" at bounding box center [1075, 537] width 313 height 47
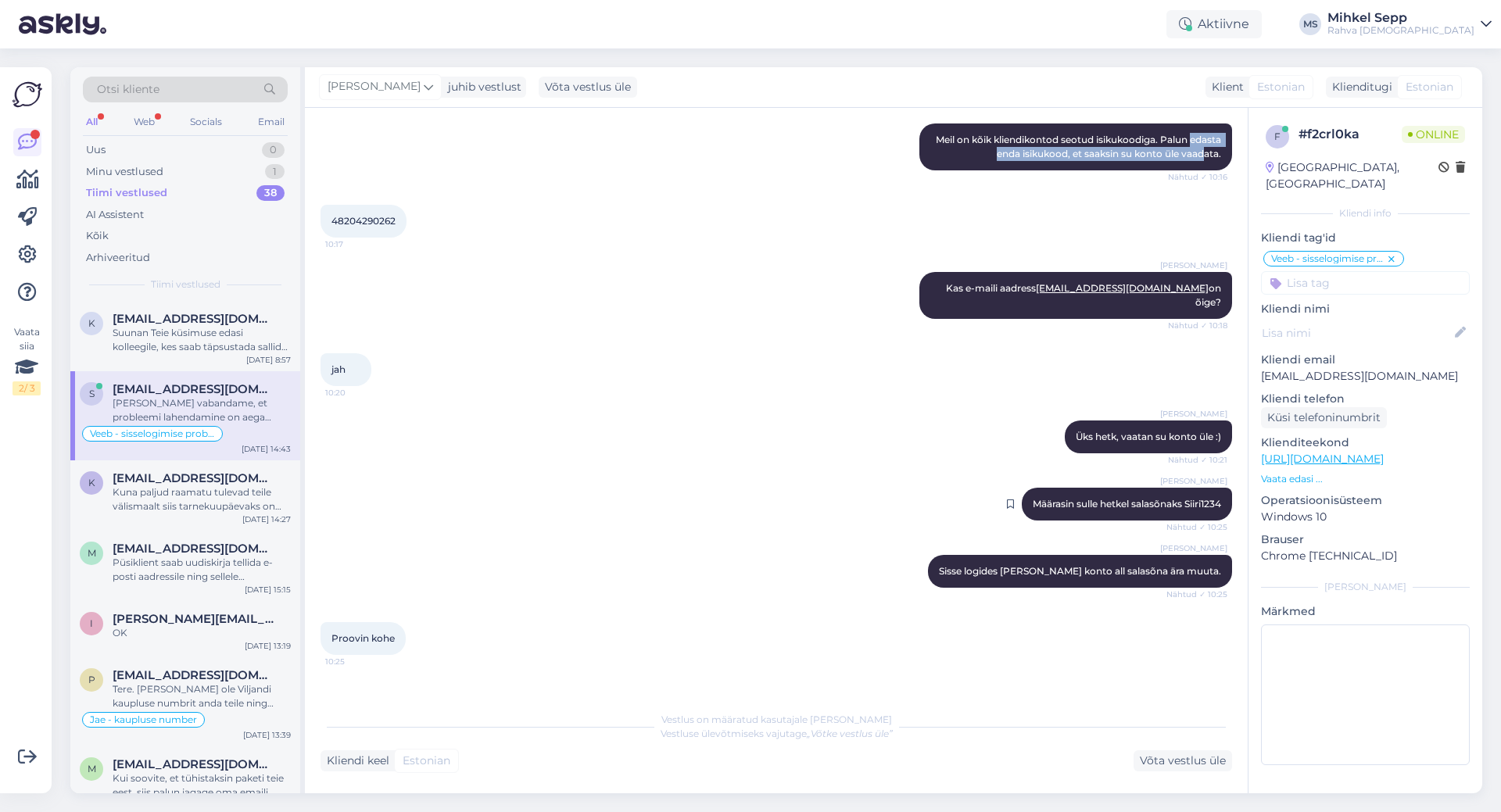
scroll to position [782, 0]
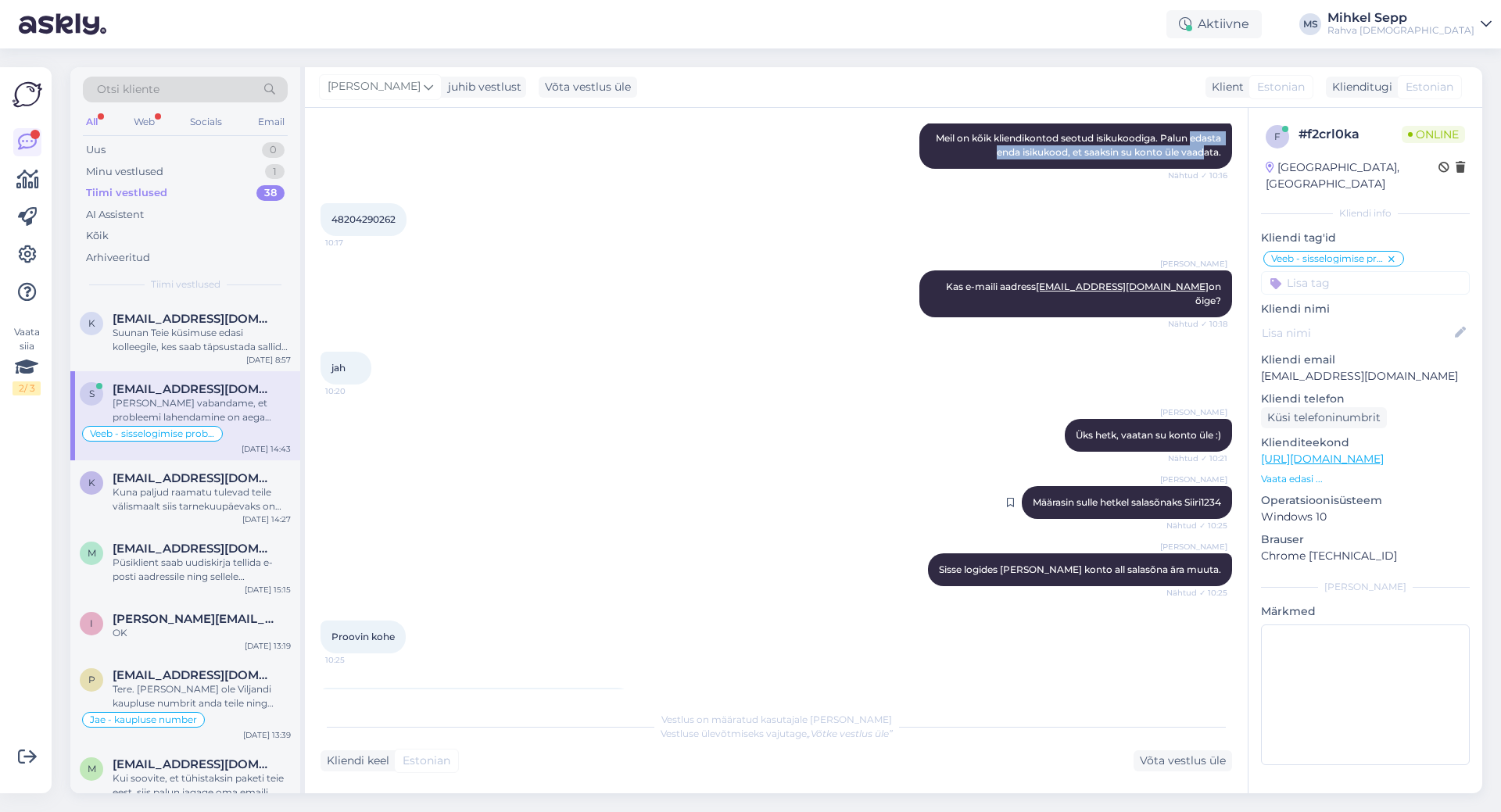
drag, startPoint x: 1169, startPoint y: 490, endPoint x: 1215, endPoint y: 490, distance: 46.0
click at [1215, 490] on div "[PERSON_NAME] Määrasin sulle hetkel salasõnaks Siiri1234 Nähtud ✓ 10:25" at bounding box center [1128, 502] width 211 height 33
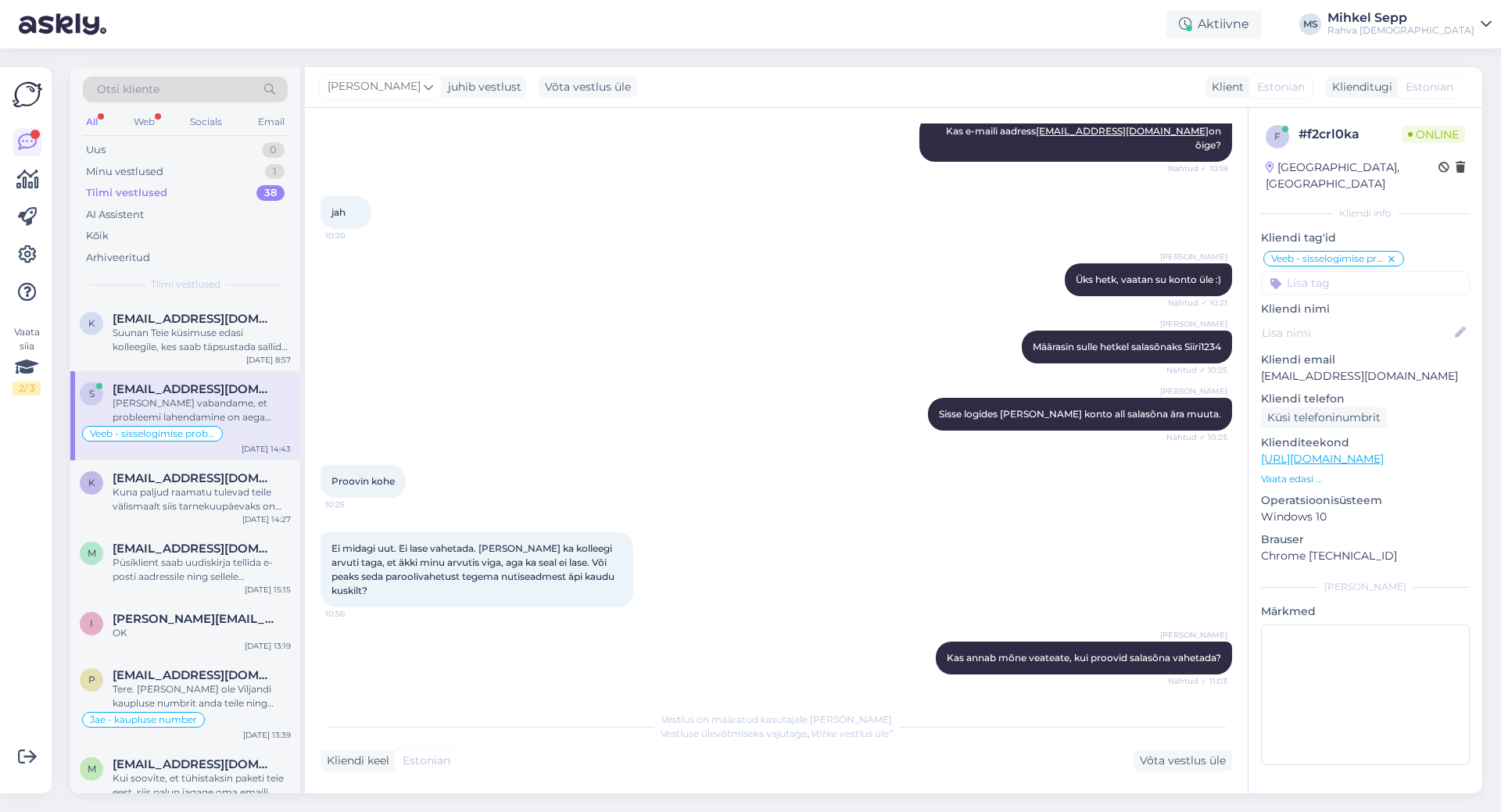
scroll to position [938, 0]
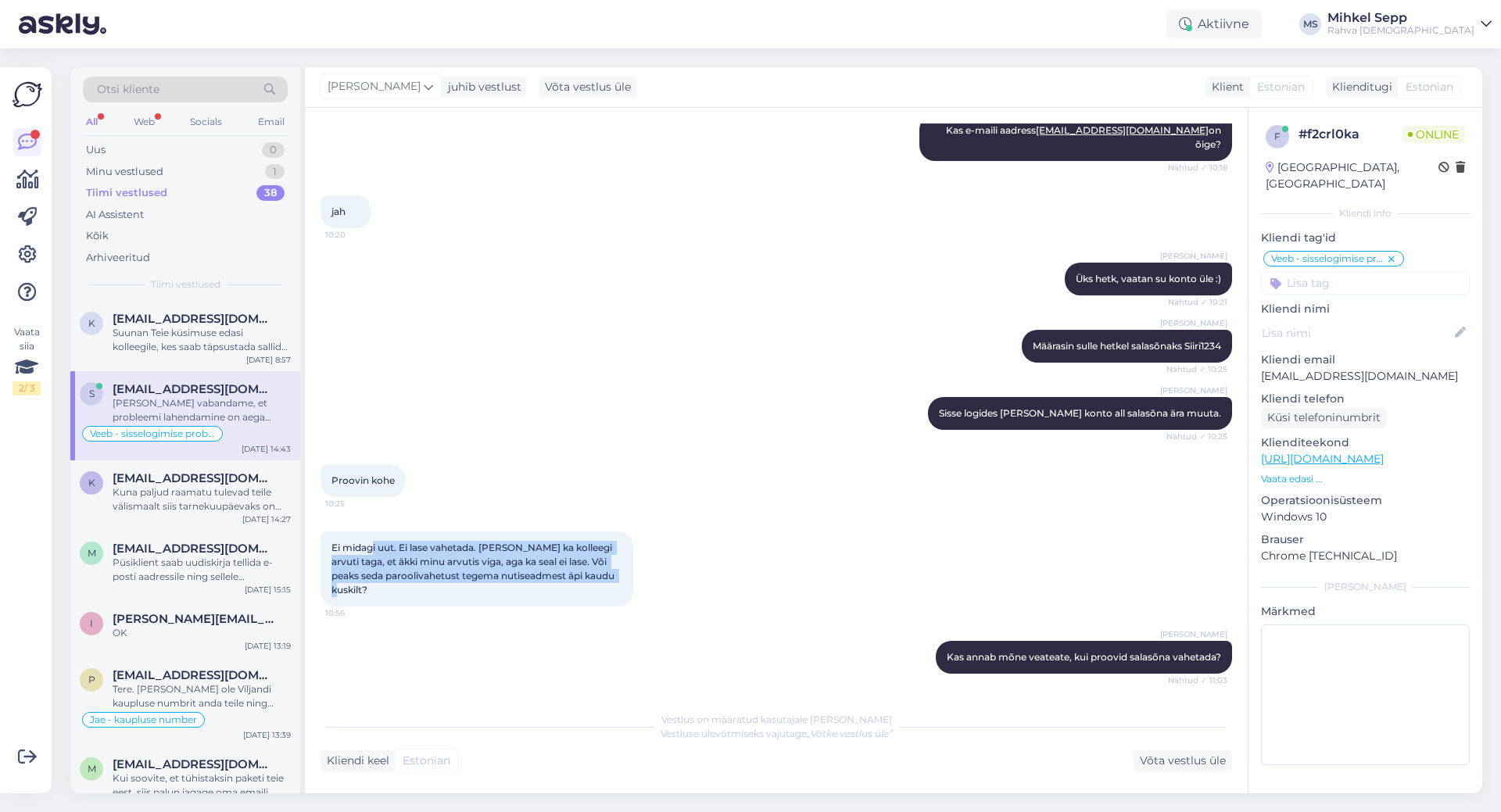
drag, startPoint x: 373, startPoint y: 530, endPoint x: 621, endPoint y: 568, distance: 250.9
click at [621, 568] on div "Ei midagi uut. Ei lase vahetada. [PERSON_NAME] ka kolleegi arvuti taga, et äkki…" at bounding box center [476, 569] width 313 height 75
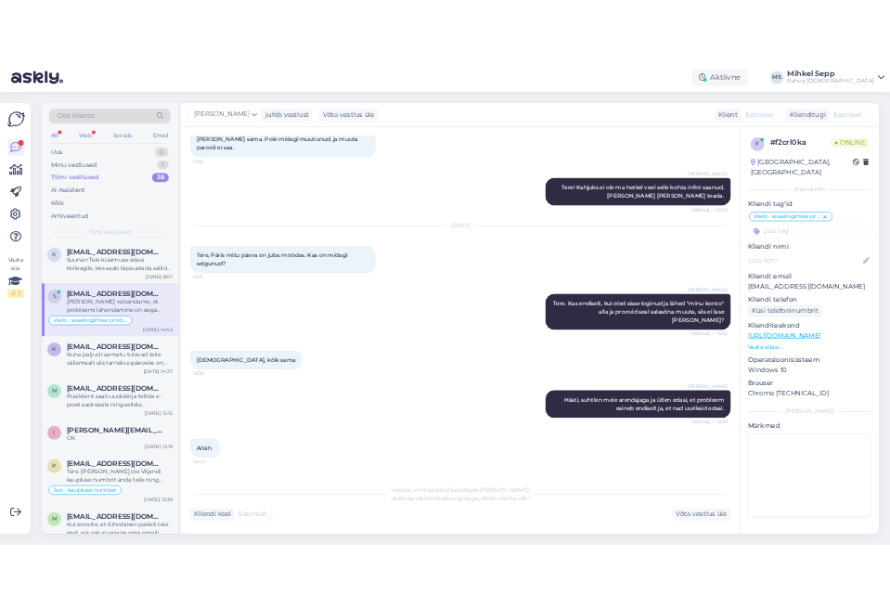
scroll to position [2451, 0]
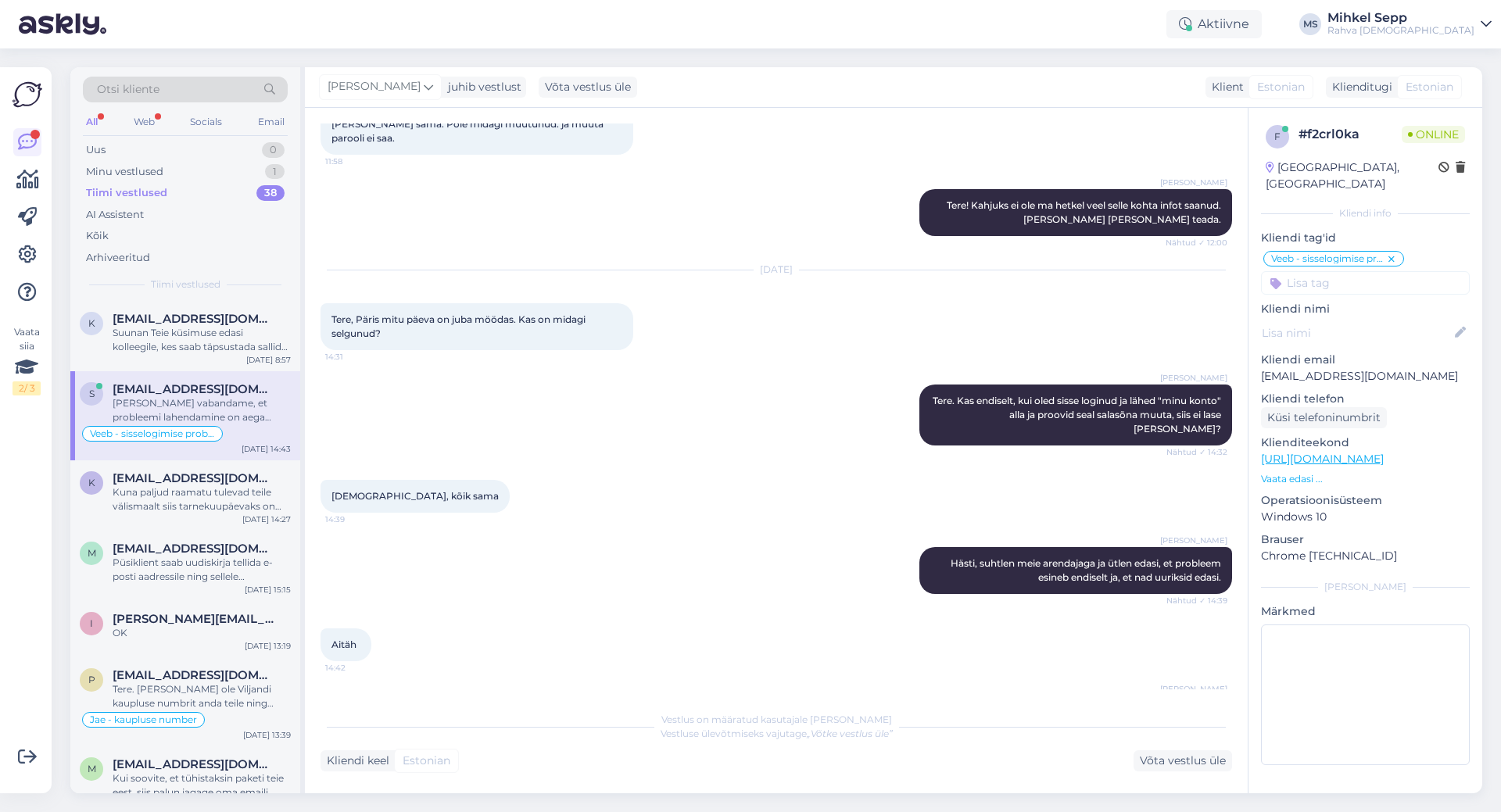
click at [1293, 472] on p "Vaata edasi ..." at bounding box center [1365, 478] width 209 height 14
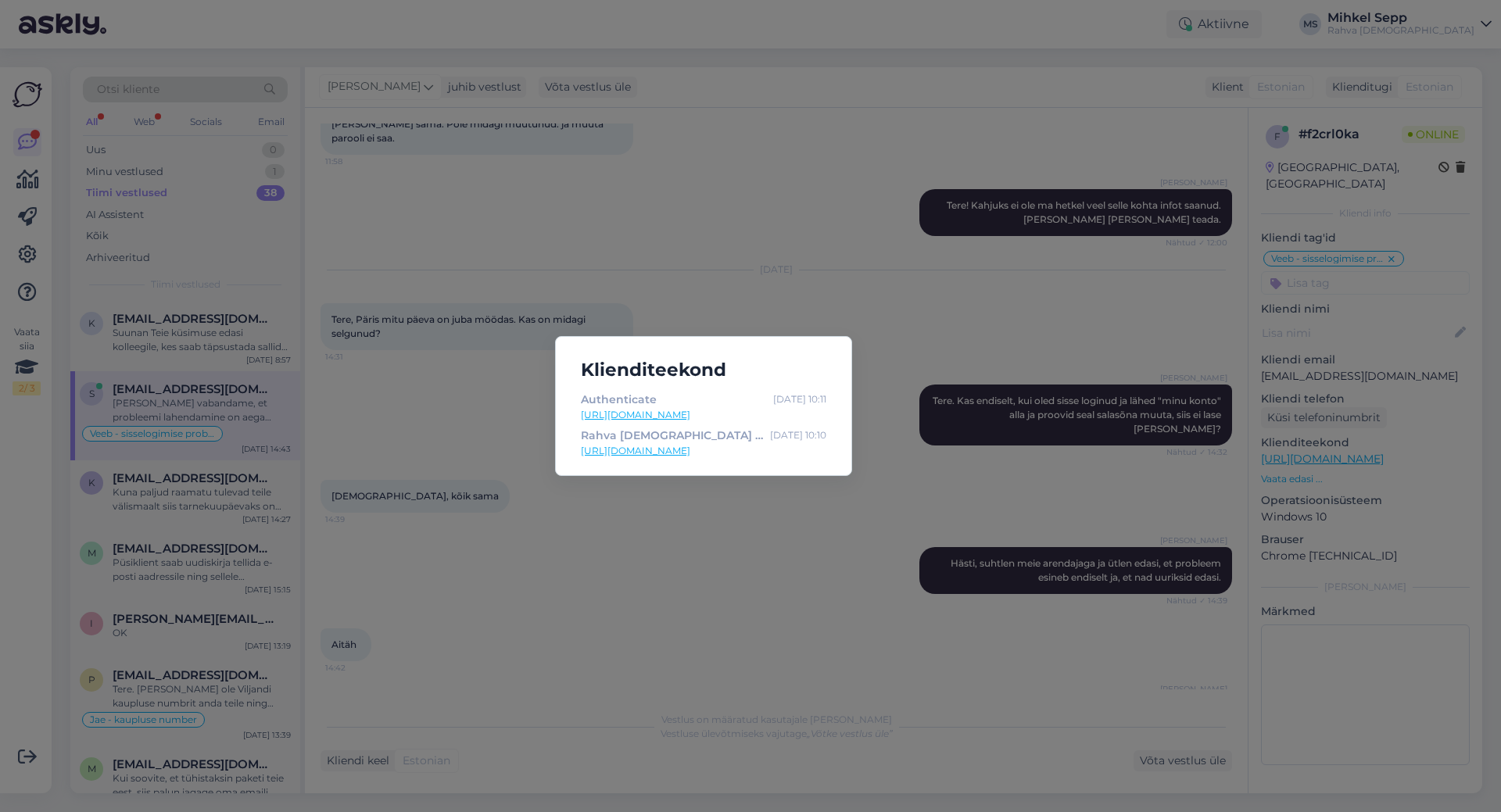
click at [467, 359] on div "Klienditeekond Authenticate [DATE] 10:11 [URL][DOMAIN_NAME] Rahva Raamat | Raam…" at bounding box center [750, 406] width 1501 height 812
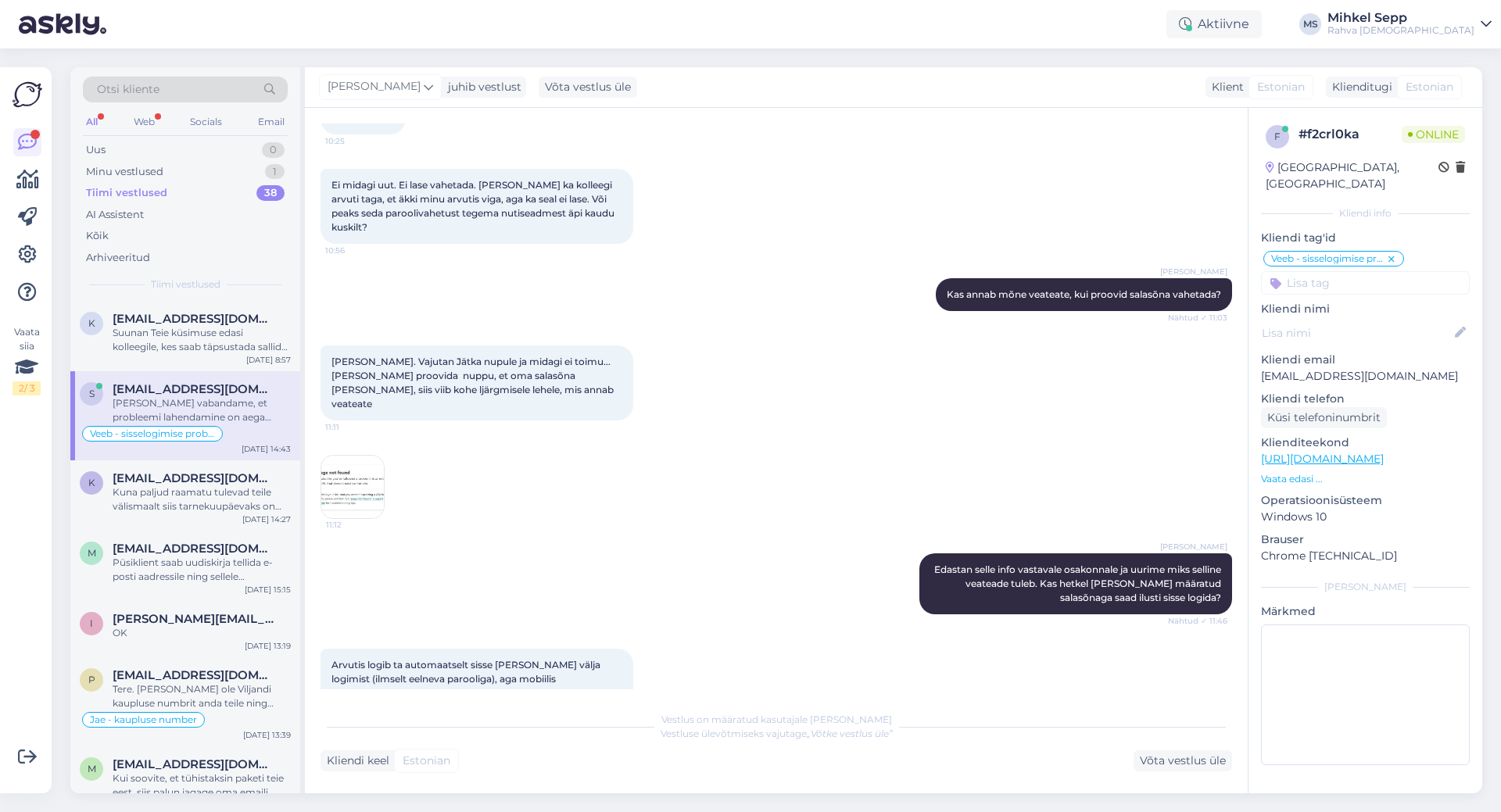
scroll to position [1328, 0]
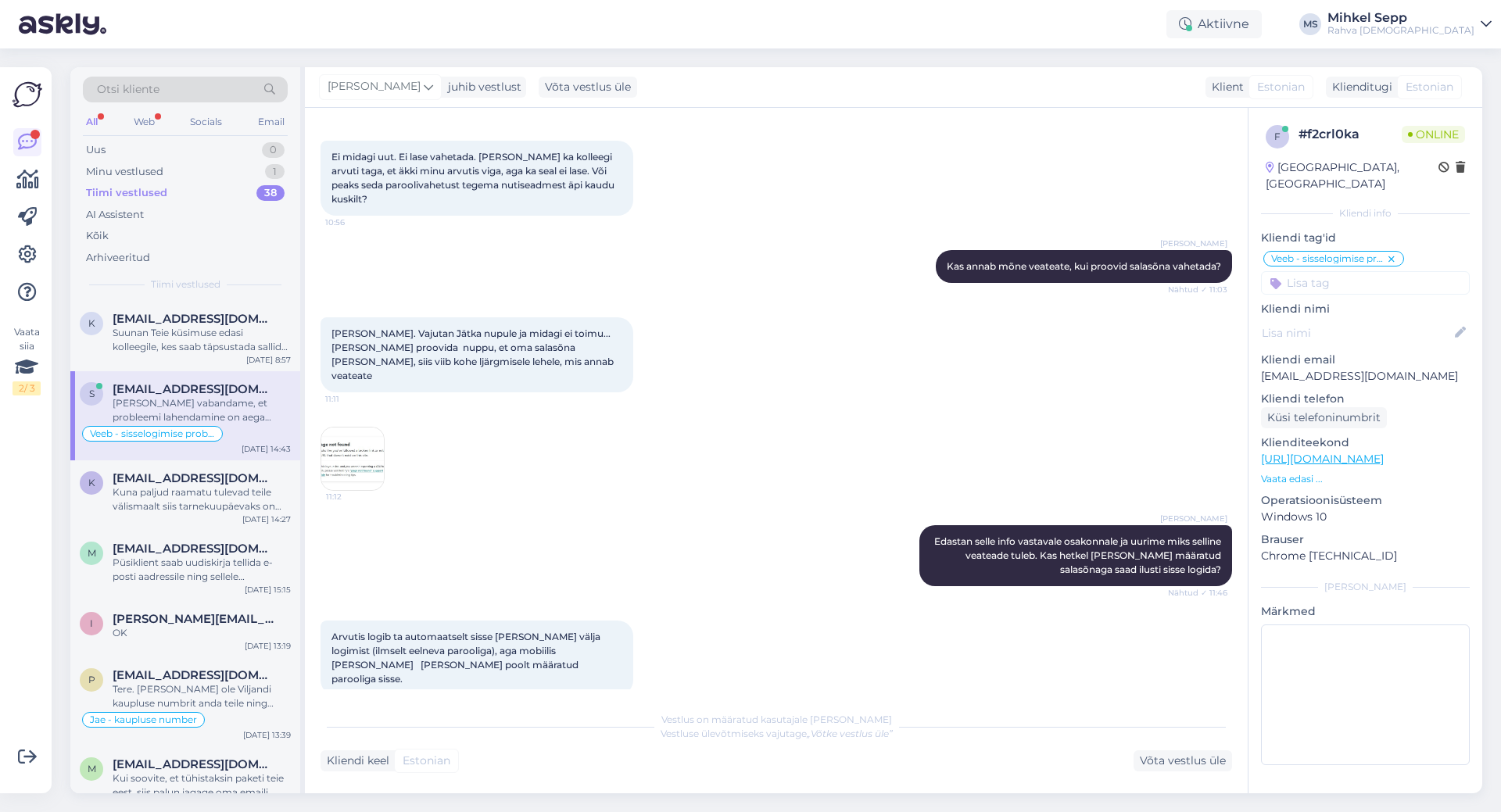
click at [356, 427] on img at bounding box center [352, 458] width 62 height 62
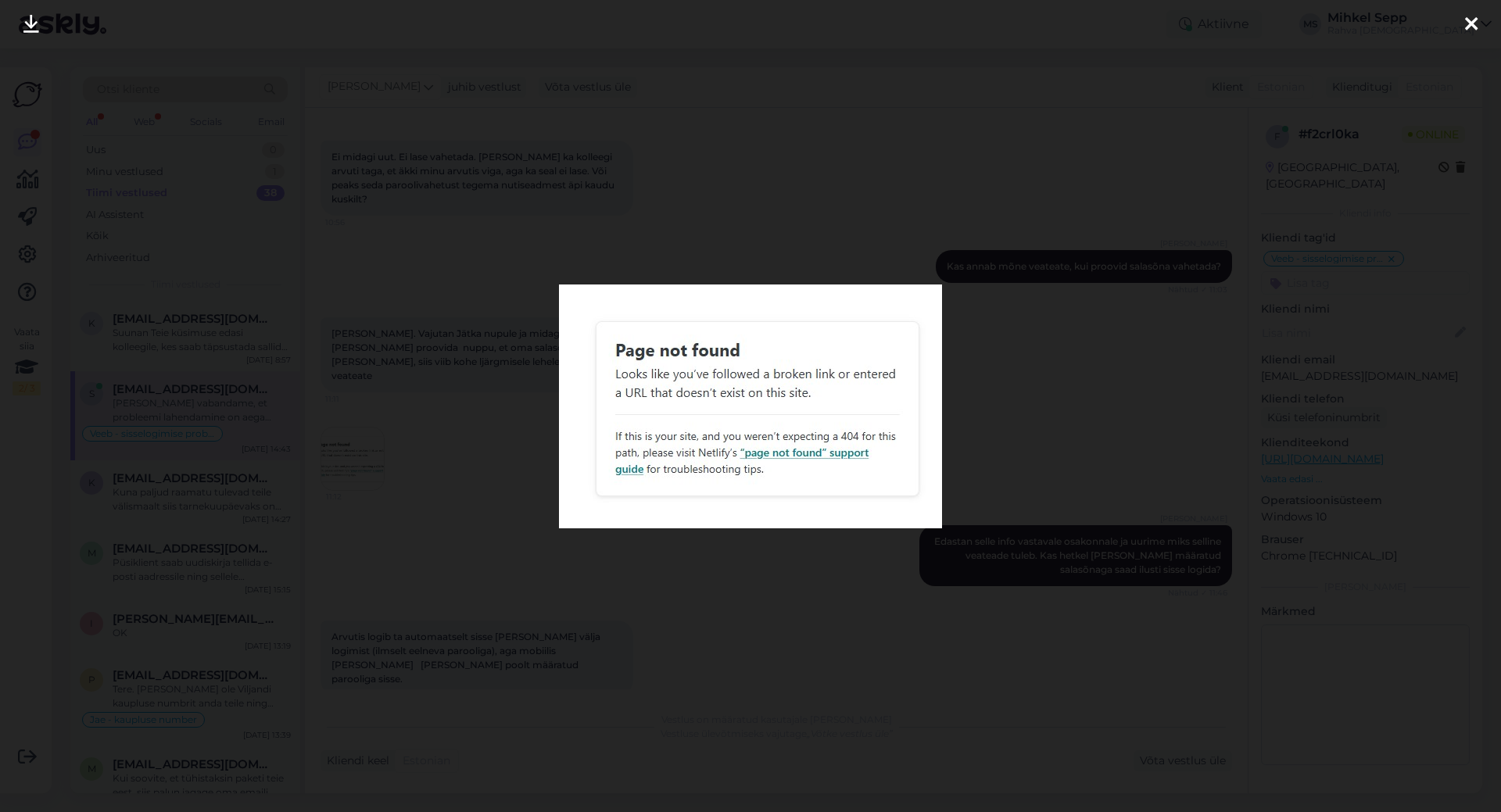
scroll to position [2348, 0]
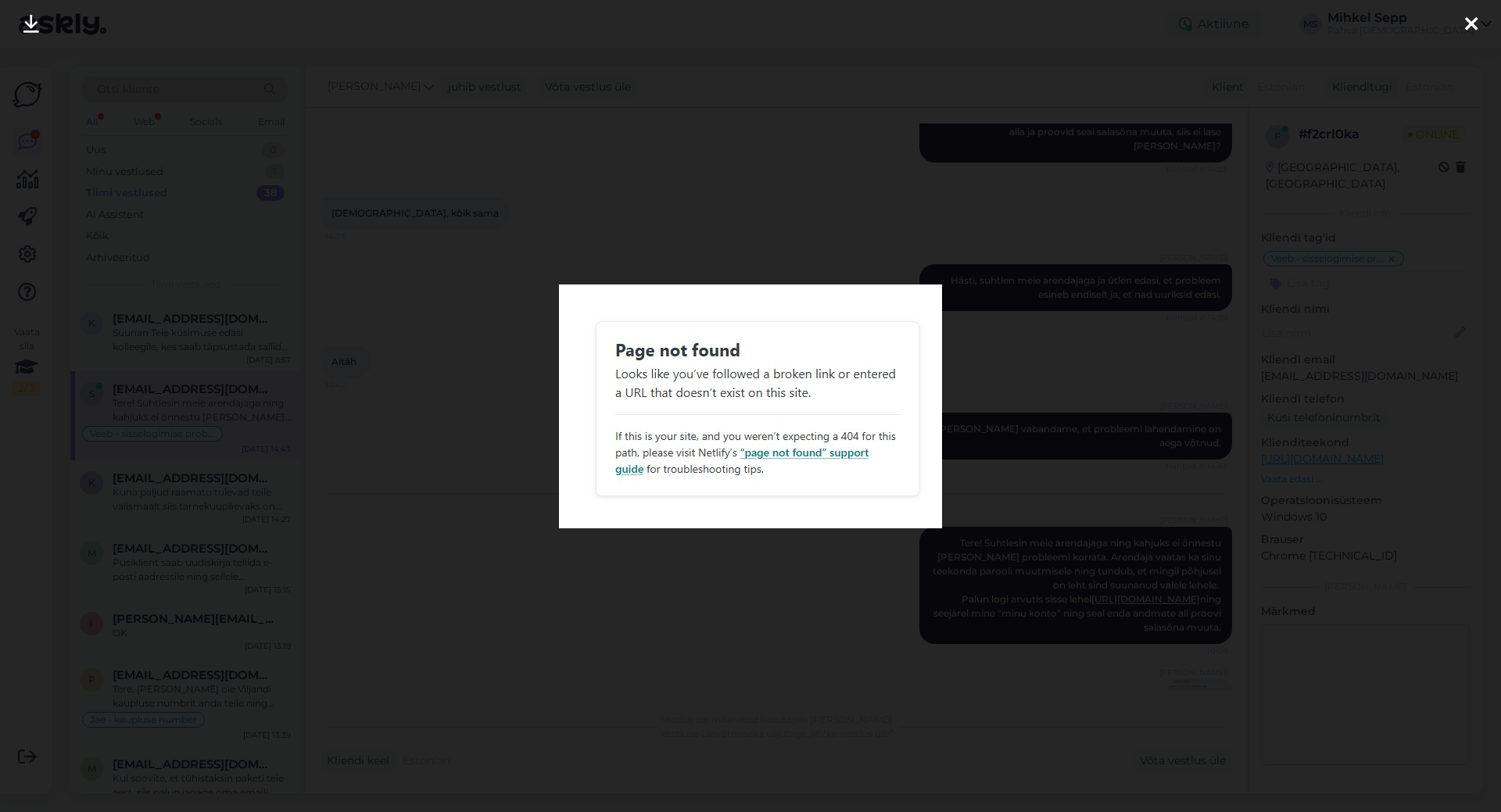
drag, startPoint x: 767, startPoint y: 234, endPoint x: 753, endPoint y: 222, distance: 18.4
click at [766, 235] on div at bounding box center [750, 406] width 1501 height 812
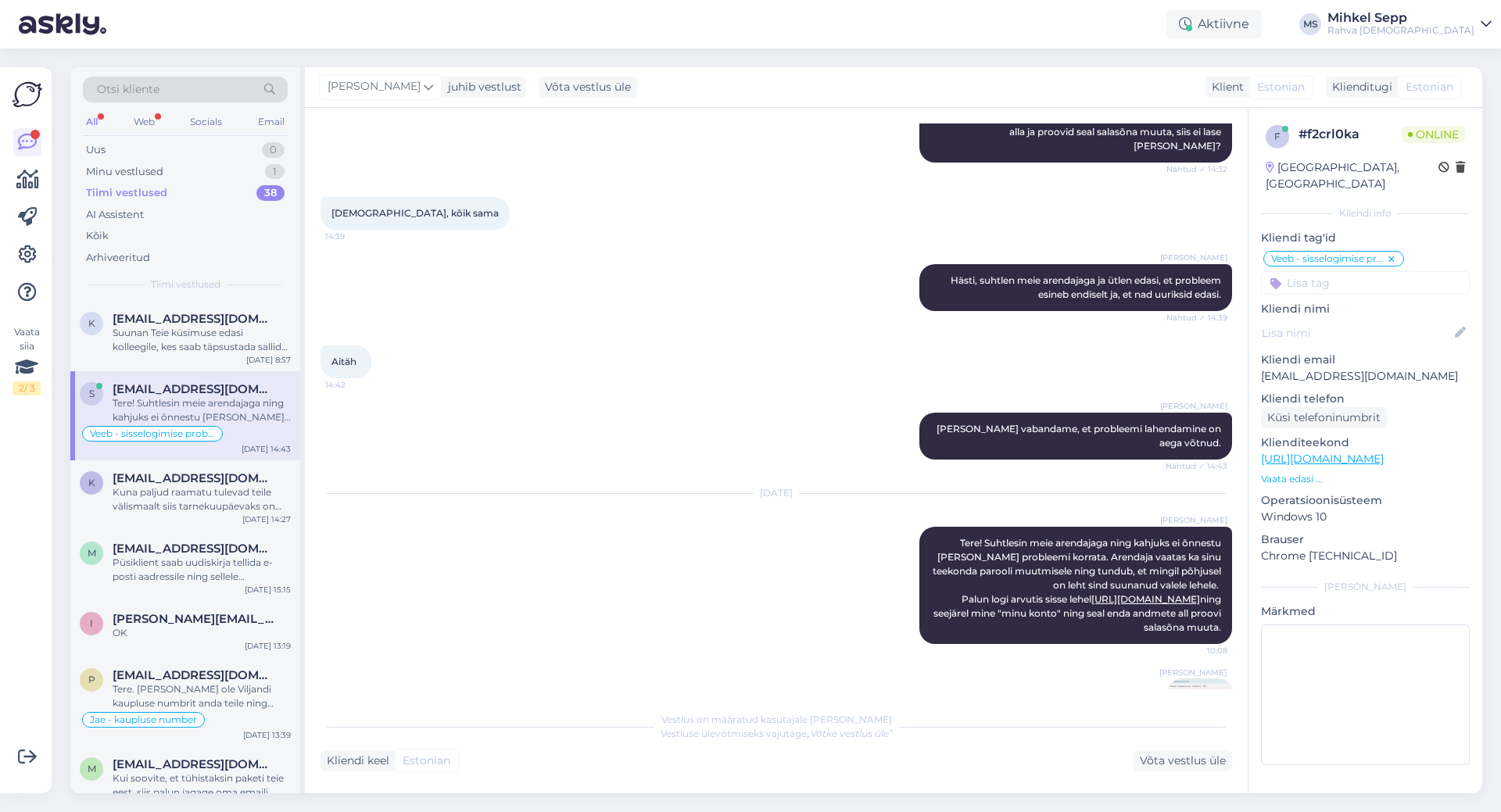
click at [1307, 472] on p "Vaata edasi ..." at bounding box center [1365, 478] width 209 height 14
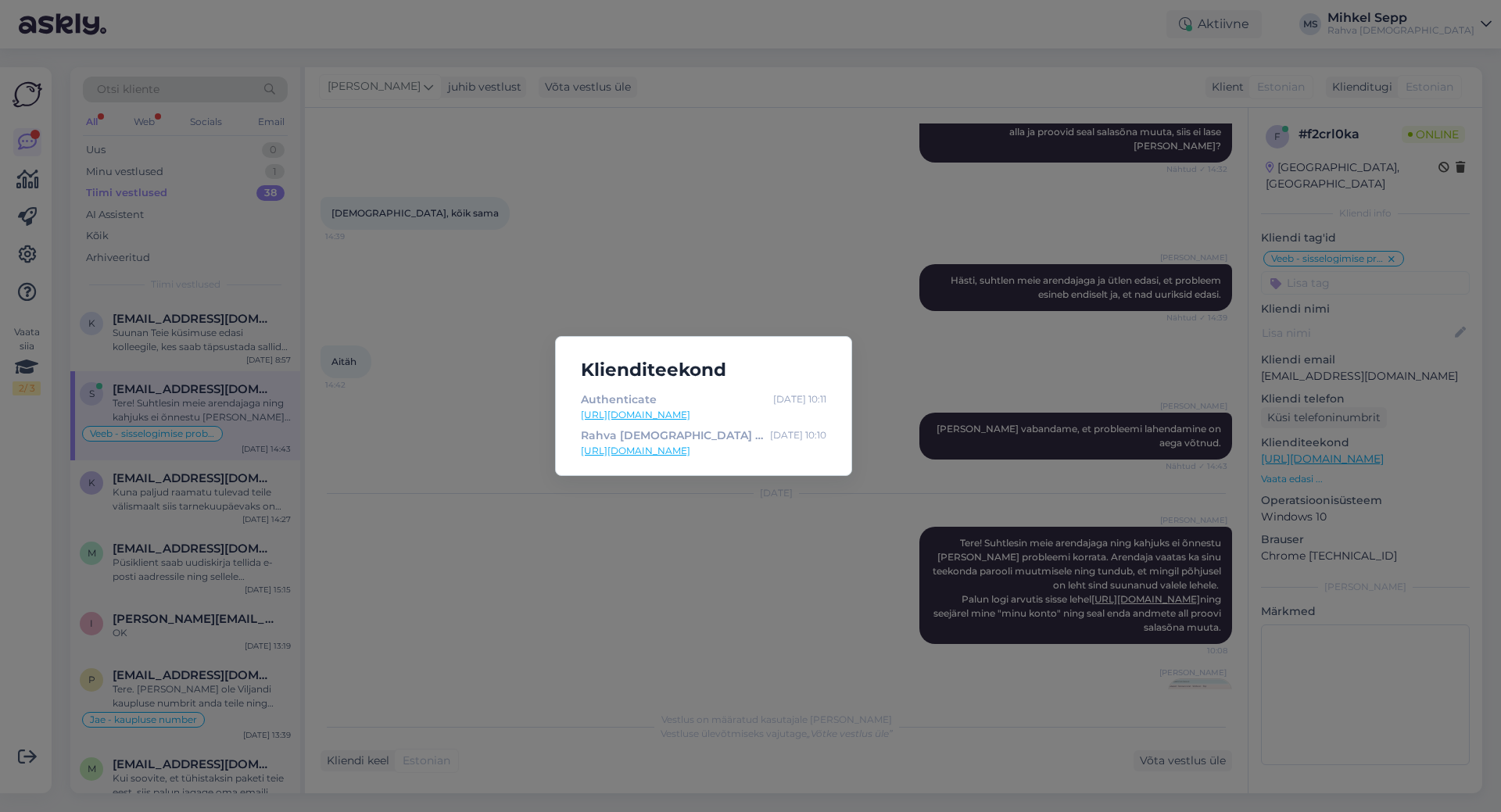
click at [472, 199] on div "Klienditeekond Authenticate [DATE] 10:11 [URL][DOMAIN_NAME] Rahva Raamat | Raam…" at bounding box center [750, 406] width 1501 height 812
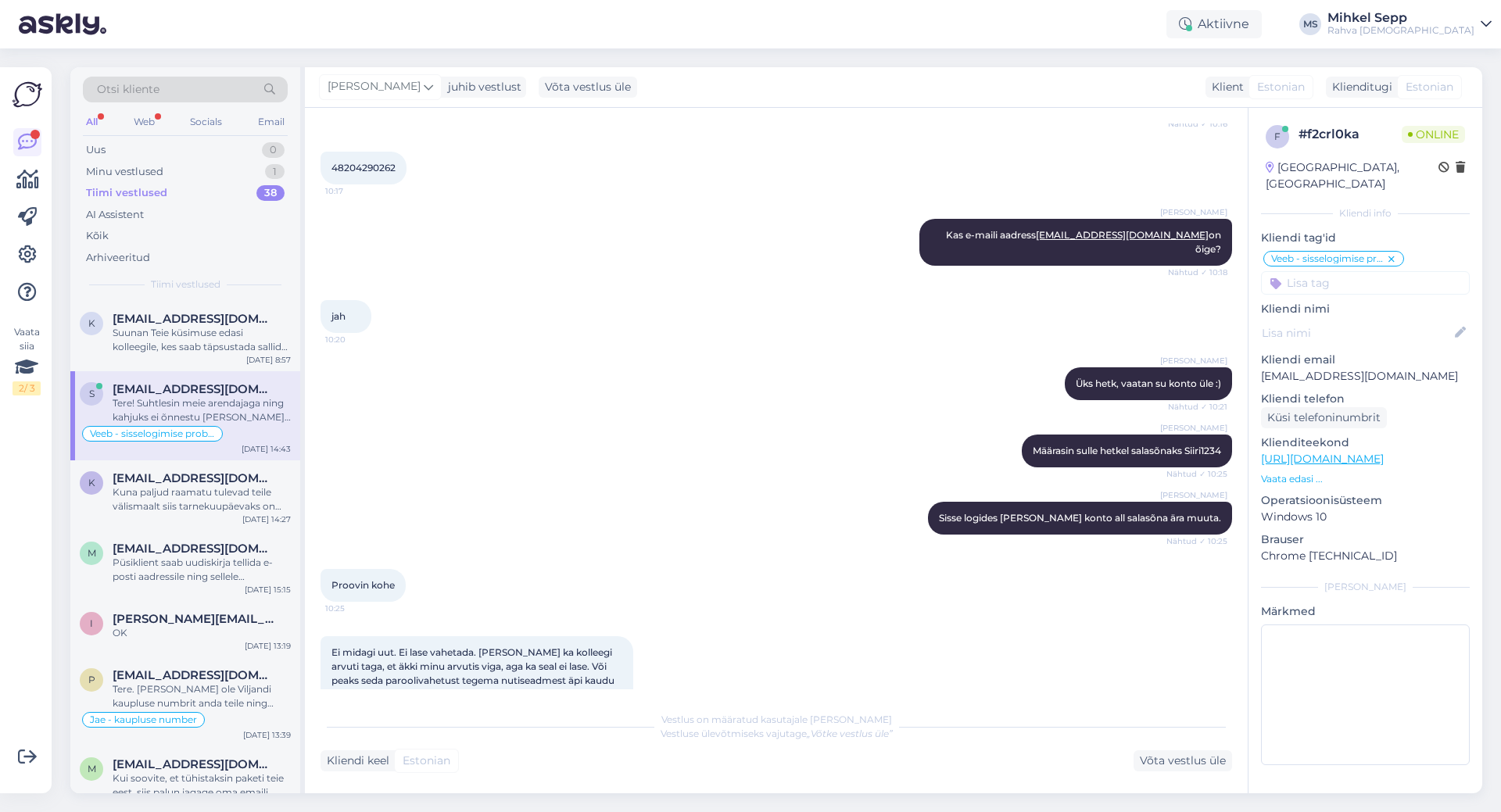
scroll to position [784, 0]
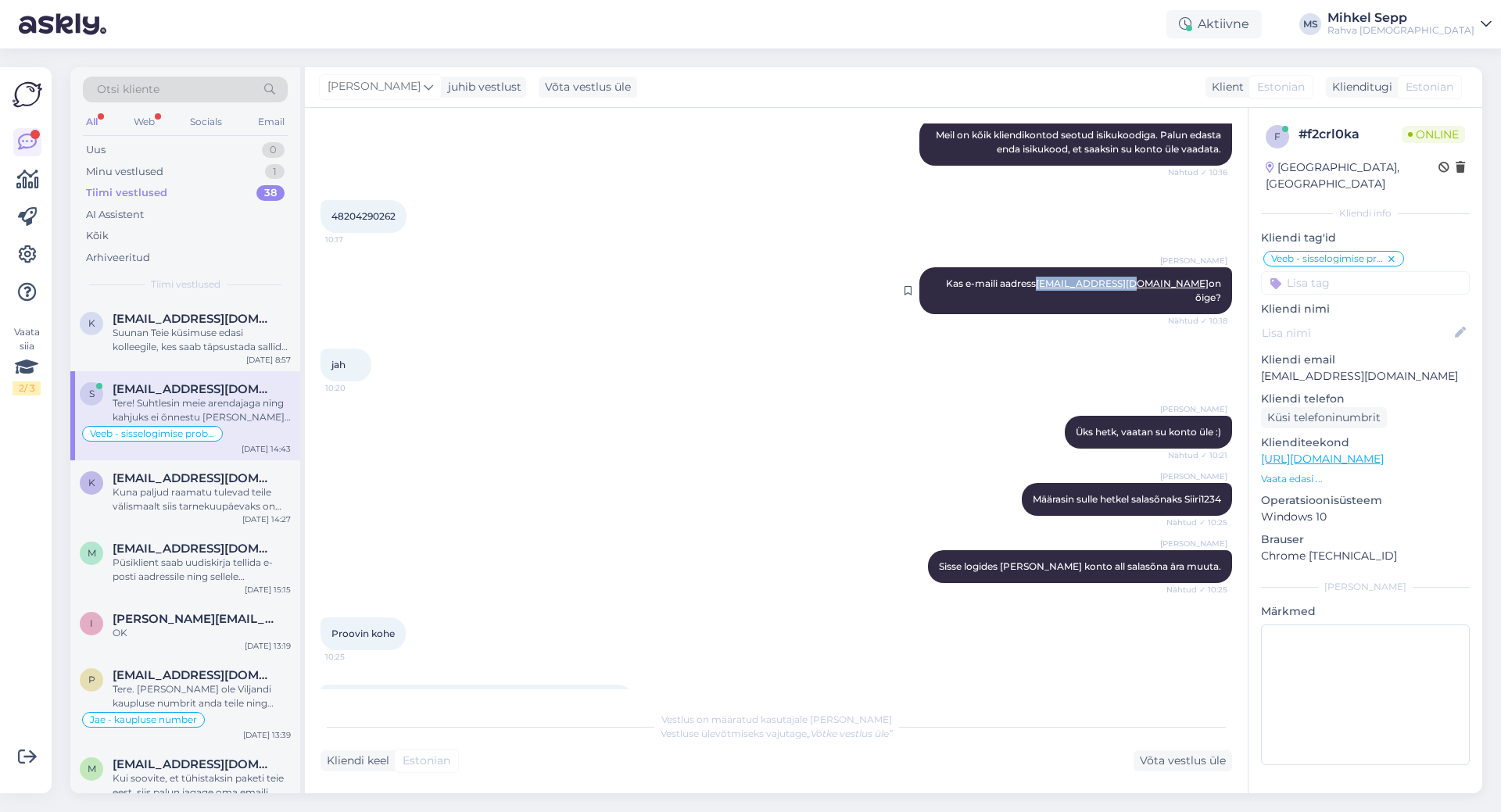
drag, startPoint x: 1069, startPoint y: 275, endPoint x: 1162, endPoint y: 286, distance: 93.6
click at [1162, 286] on div "[PERSON_NAME] Kas e-maili aadress [EMAIL_ADDRESS][DOMAIN_NAME] on õige? Nähtud …" at bounding box center [1075, 291] width 313 height 47
copy span "[EMAIL_ADDRESS][DOMAIN_NAME]"
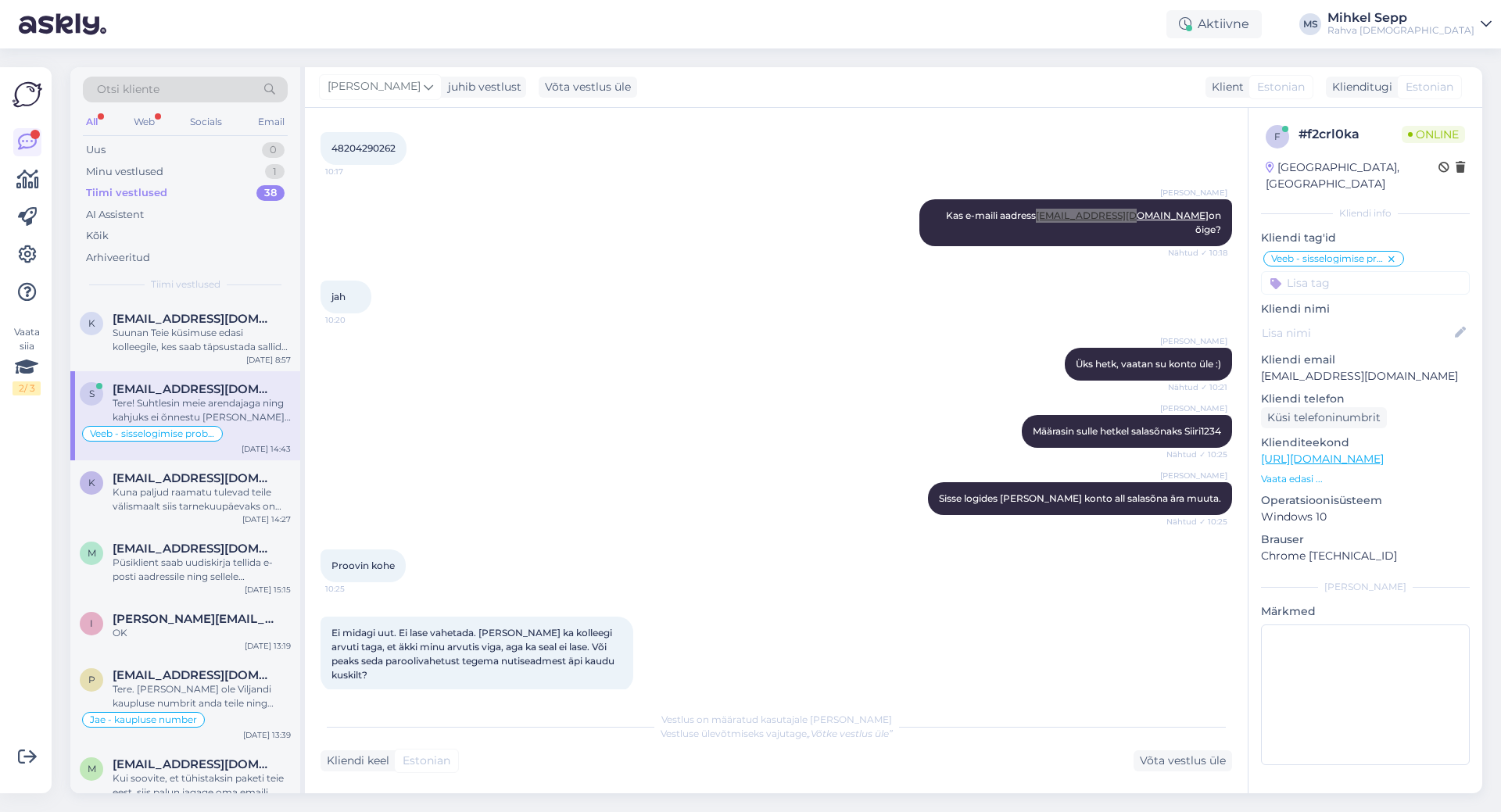
scroll to position [1019, 0]
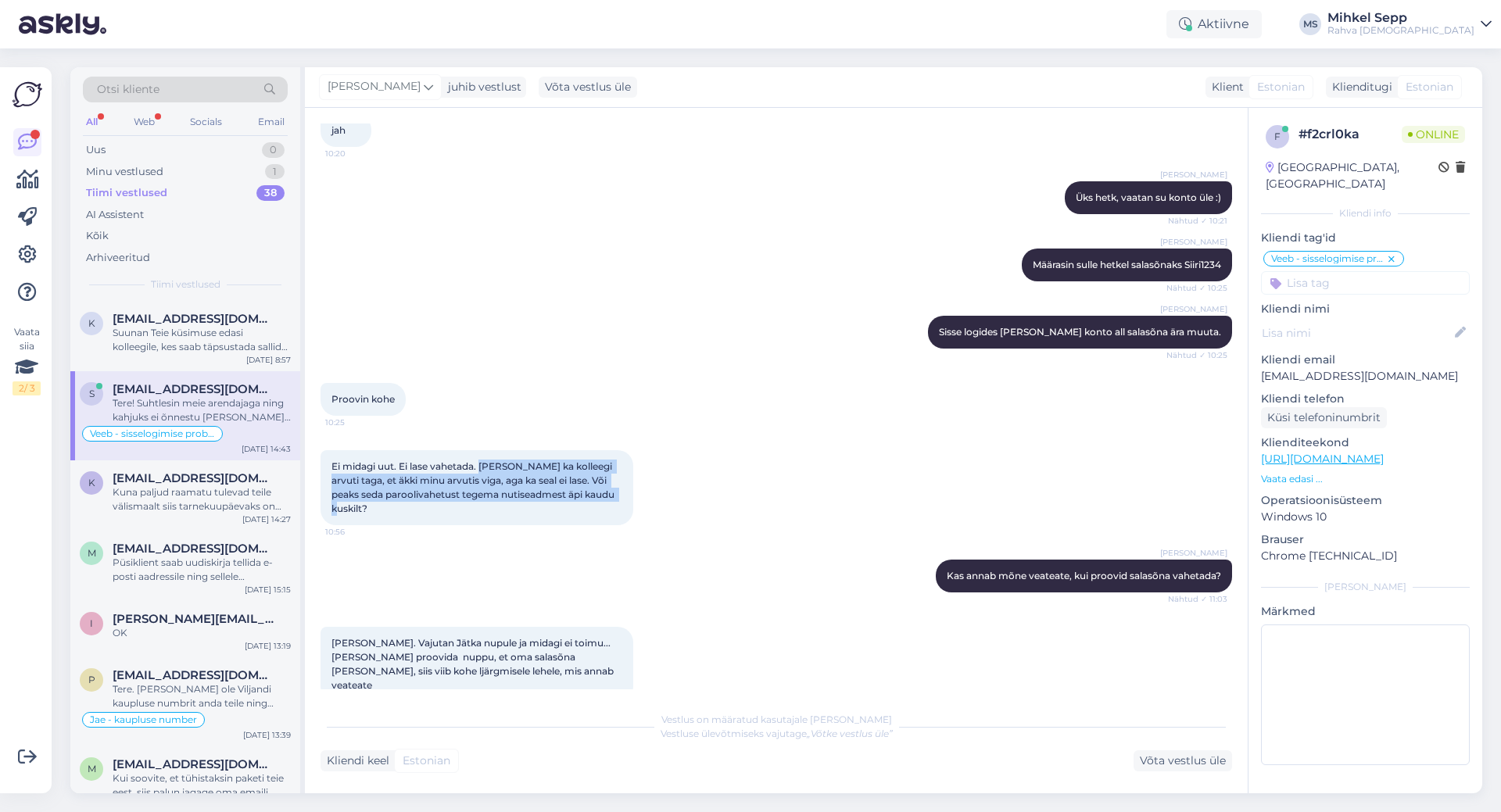
drag, startPoint x: 483, startPoint y: 449, endPoint x: 610, endPoint y: 485, distance: 132.0
click at [610, 485] on div "Ei midagi uut. Ei lase vahetada. [PERSON_NAME] ka kolleegi arvuti taga, et äkki…" at bounding box center [476, 487] width 313 height 75
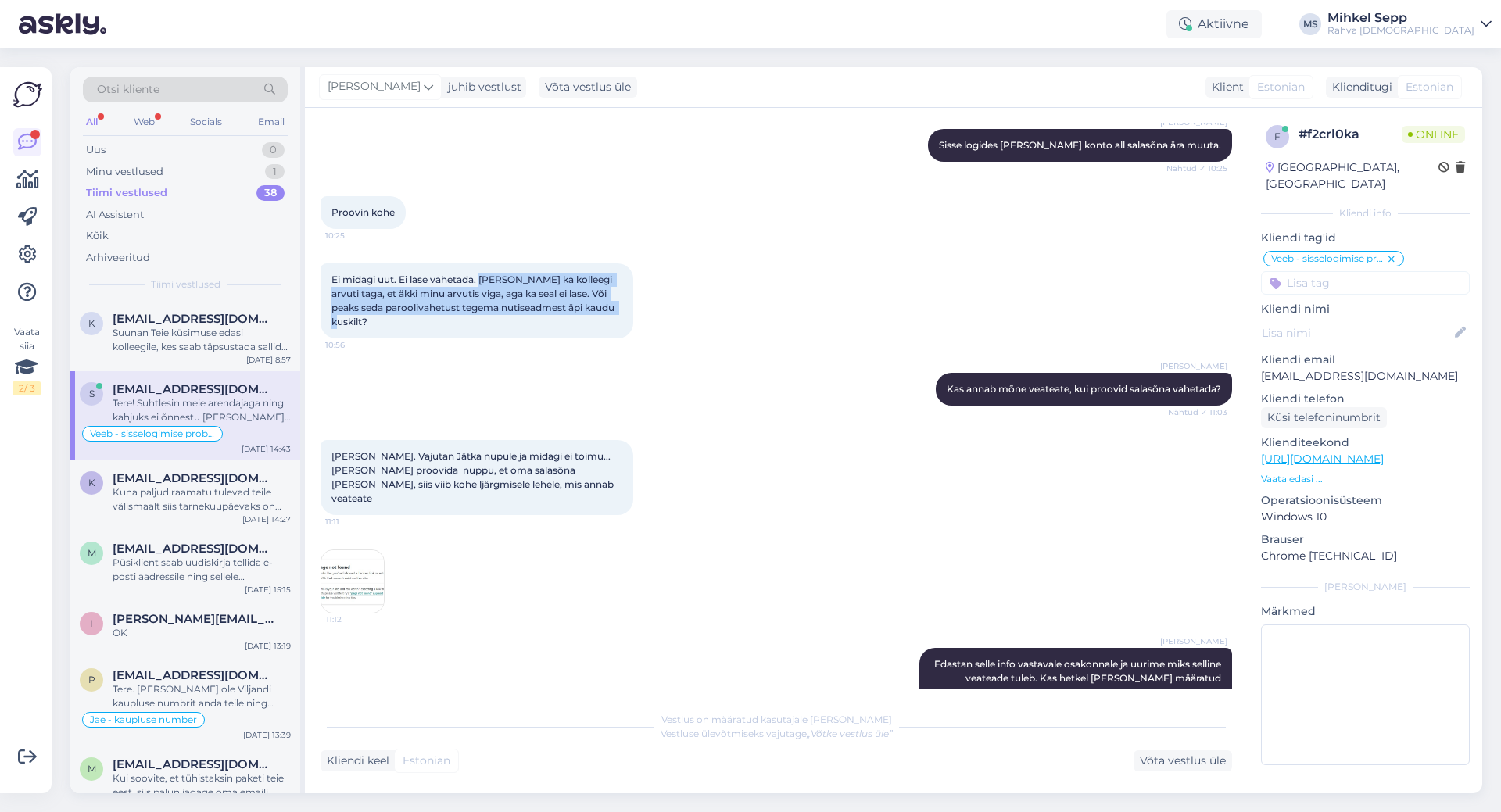
scroll to position [1410, 0]
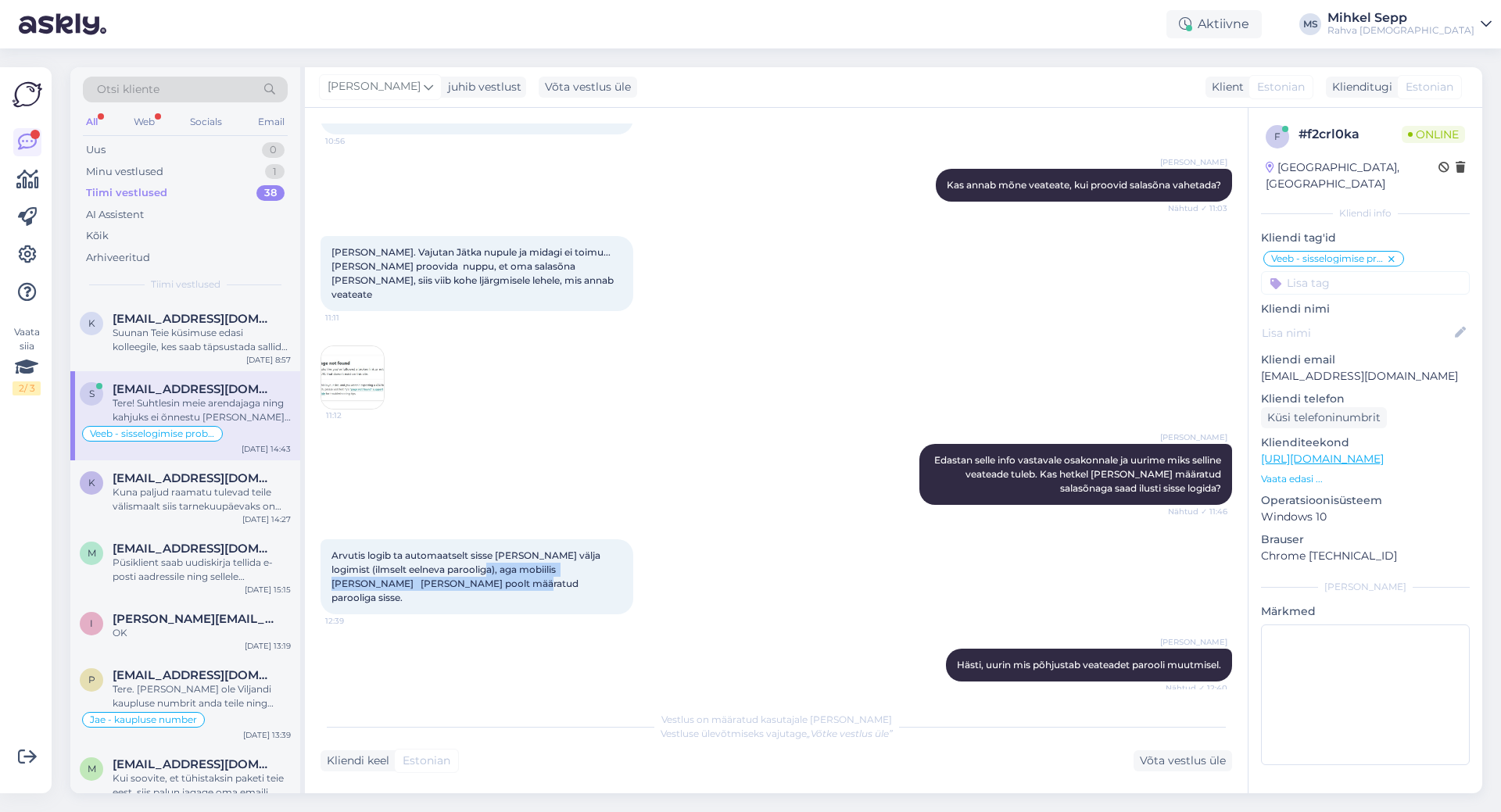
drag, startPoint x: 468, startPoint y: 521, endPoint x: 507, endPoint y: 542, distance: 44.3
click at [507, 542] on div "Arvutis logib ta automaatselt sisse [PERSON_NAME] välja logimist (ilmselt eelne…" at bounding box center [476, 576] width 313 height 75
drag, startPoint x: 507, startPoint y: 542, endPoint x: 324, endPoint y: 512, distance: 185.4
click at [324, 539] on div "Arvutis logib ta automaatselt sisse [PERSON_NAME] välja logimist (ilmselt eelne…" at bounding box center [476, 576] width 313 height 75
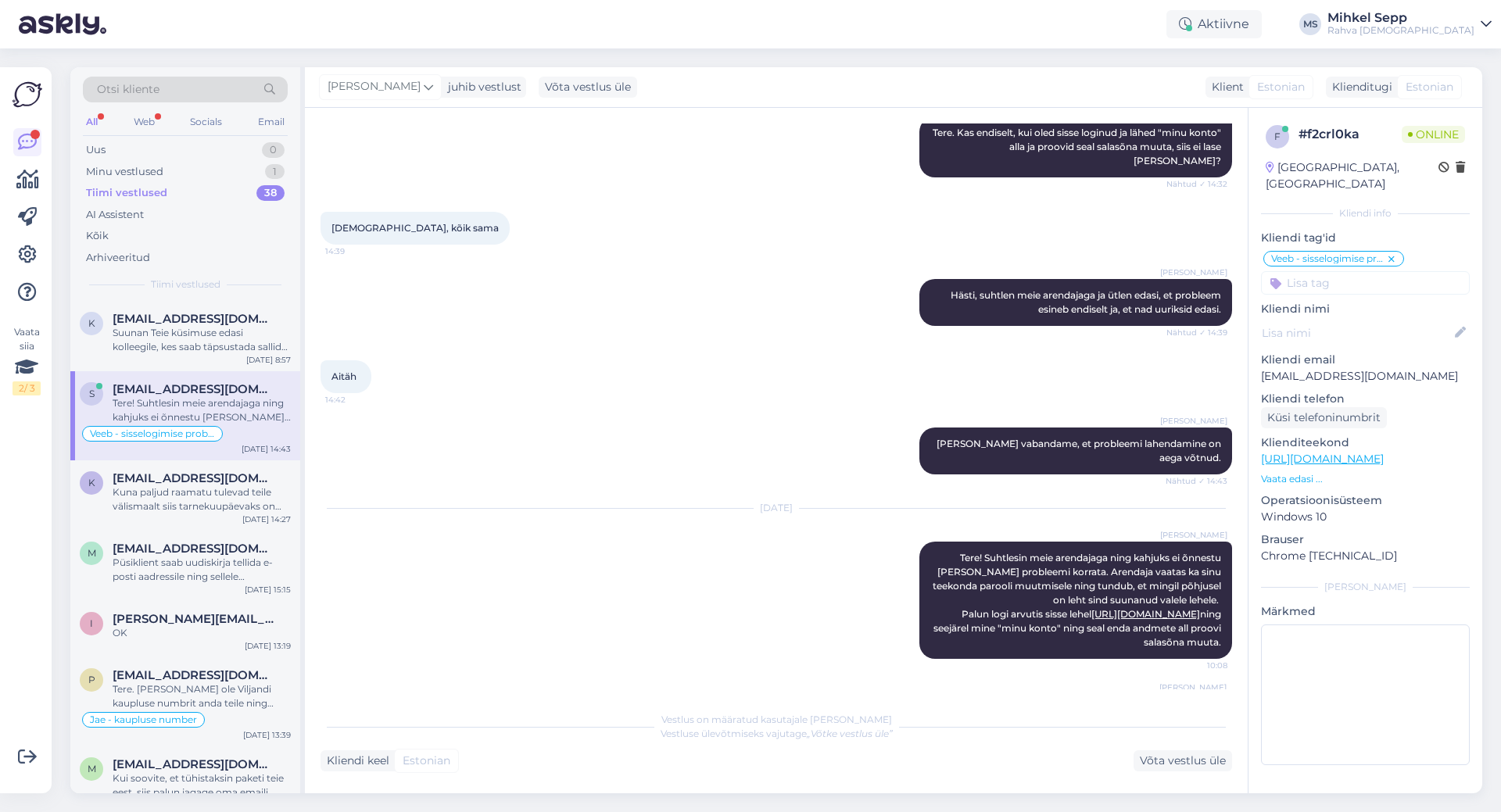
scroll to position [2348, 0]
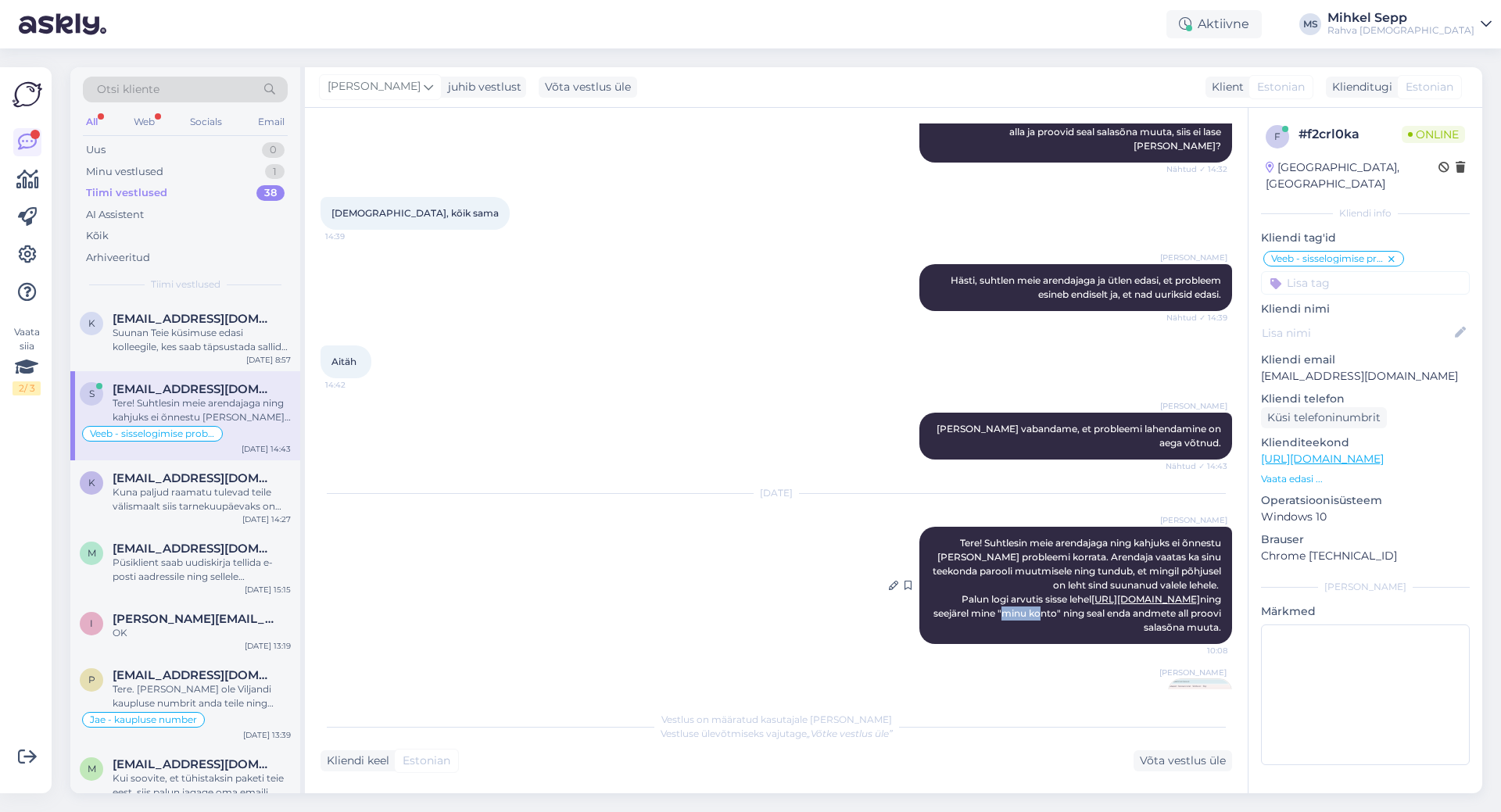
drag, startPoint x: 1017, startPoint y: 546, endPoint x: 1051, endPoint y: 537, distance: 35.2
click at [1051, 537] on span "Tere! Suhtlesin meie arendajaga ning kahjuks ei õnnestu [PERSON_NAME] probleemi…" at bounding box center [1078, 585] width 291 height 96
click at [1038, 578] on div "[DATE] [PERSON_NAME] Tere! Suhtlesin meie arendajaga ning kahjuks ei õnnestu [P…" at bounding box center [776, 618] width 912 height 283
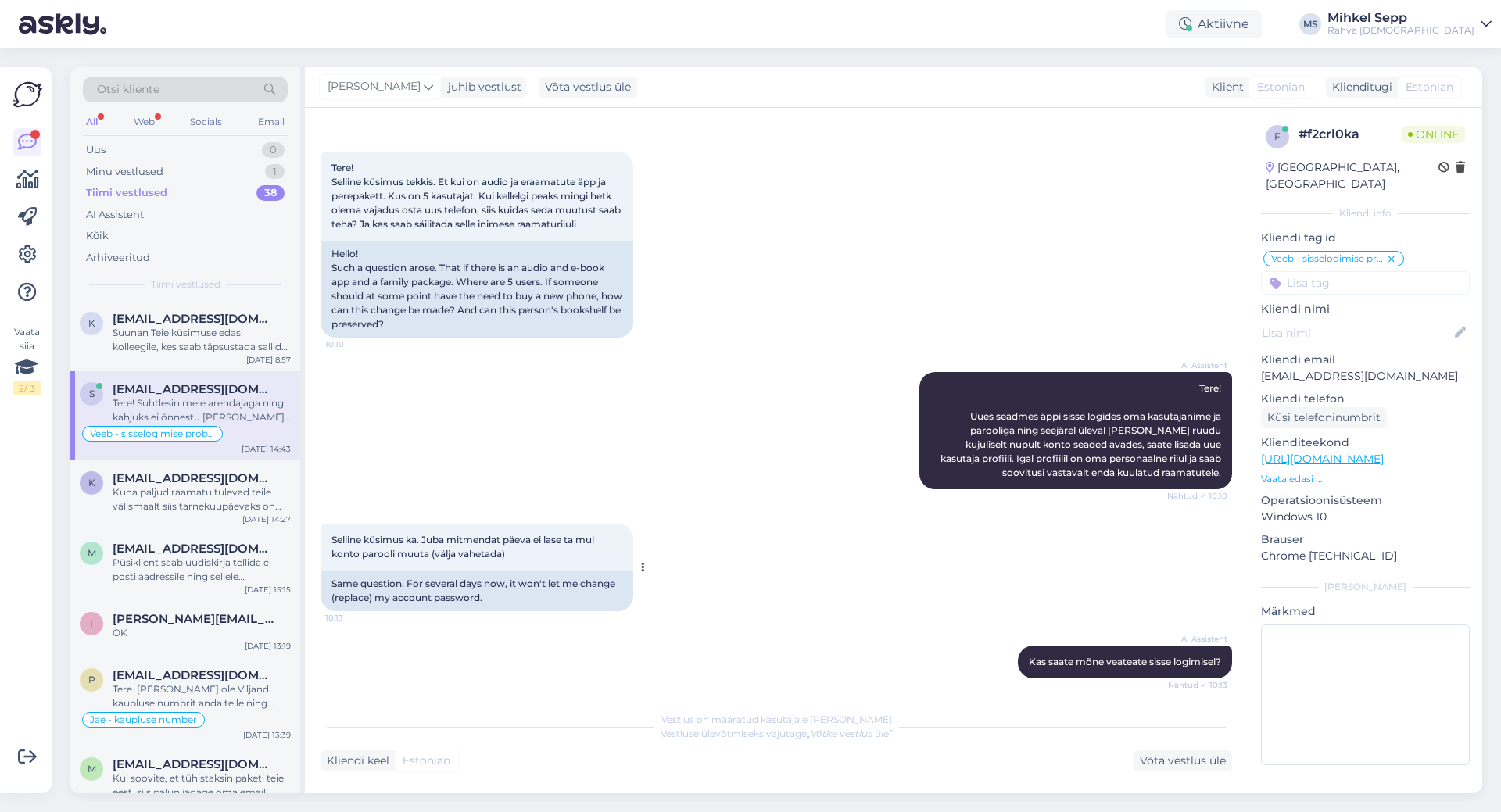
scroll to position [81, 0]
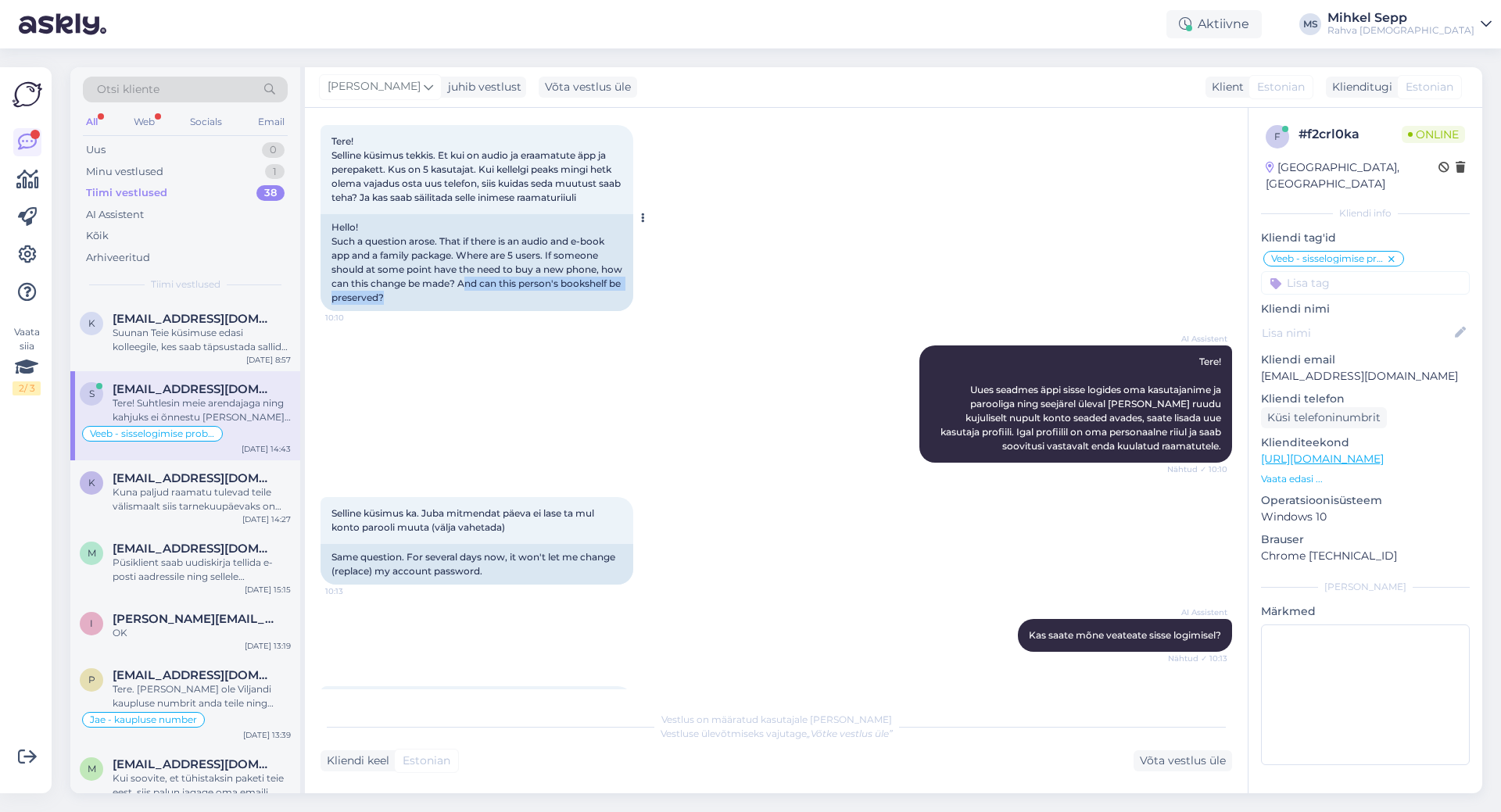
drag, startPoint x: 491, startPoint y: 277, endPoint x: 504, endPoint y: 310, distance: 35.5
click at [504, 310] on div "Hello! Such a question arose. That if there is an audio and e-book app and a fa…" at bounding box center [476, 262] width 313 height 97
drag, startPoint x: 330, startPoint y: 510, endPoint x: 535, endPoint y: 525, distance: 205.5
click at [535, 525] on div "Selline küsimus ka. Juba mitmendat päeva ei lase ta mul konto parooli muuta (vä…" at bounding box center [476, 521] width 313 height 47
drag, startPoint x: 410, startPoint y: 557, endPoint x: 506, endPoint y: 575, distance: 97.7
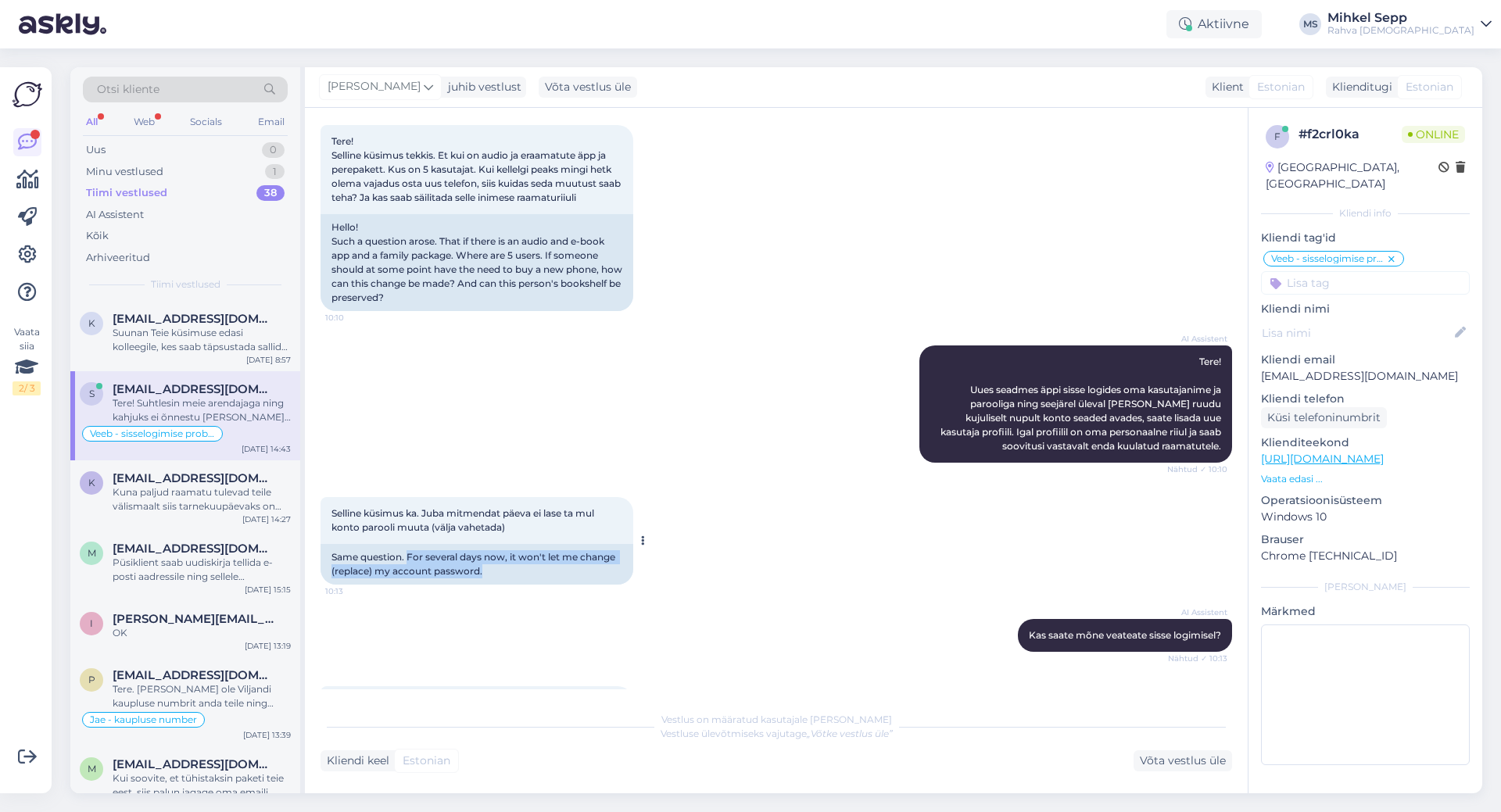
click at [506, 575] on div "Same question. For several days now, it won't let me change (replace) my accoun…" at bounding box center [476, 564] width 313 height 40
copy div "For several days now, it won't let me change (replace) my account password."
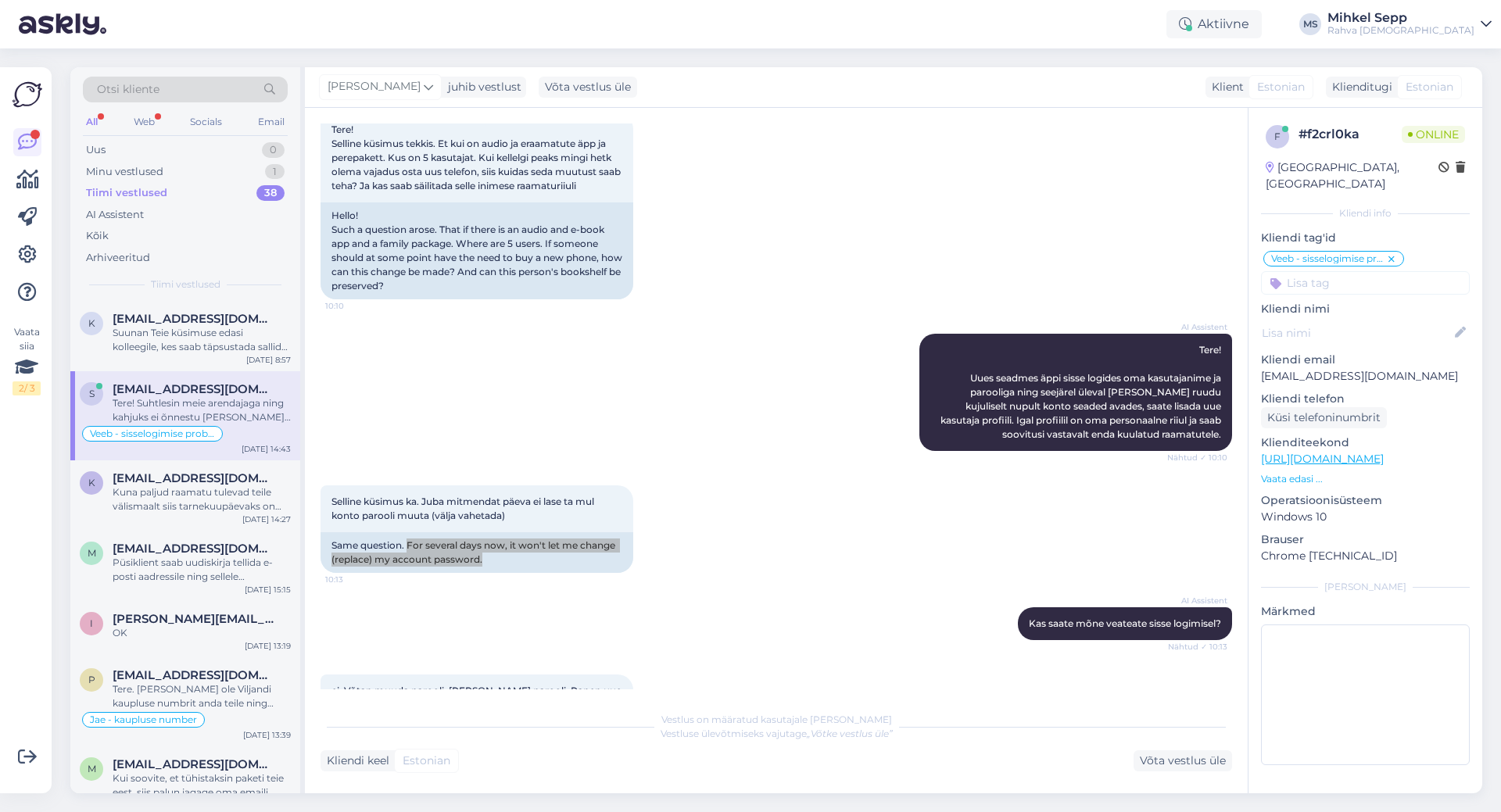
scroll to position [234, 0]
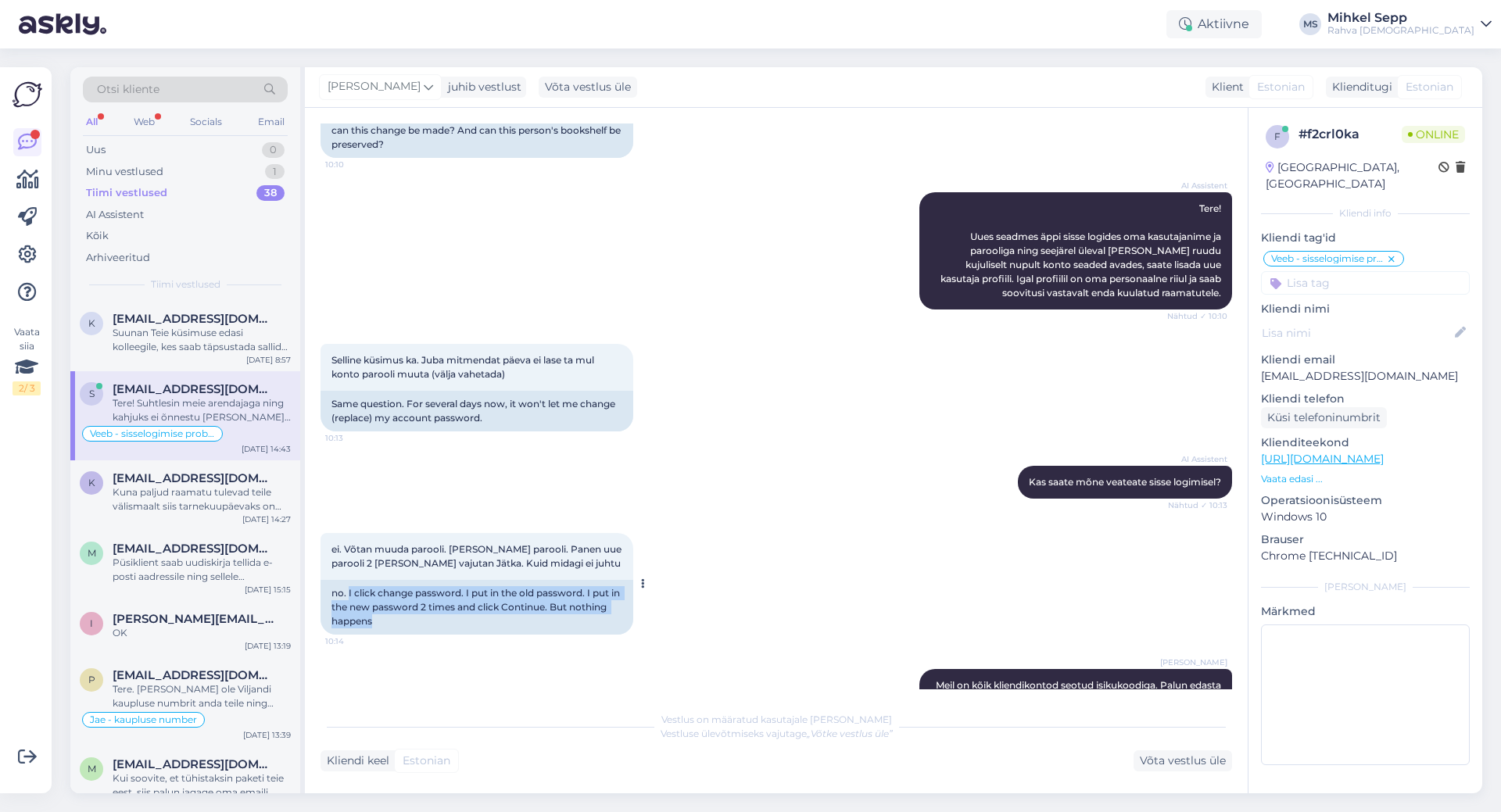
drag, startPoint x: 348, startPoint y: 590, endPoint x: 428, endPoint y: 622, distance: 86.2
click at [428, 622] on div "no. I click change password. I put in the old password. I put in the new passwo…" at bounding box center [476, 606] width 313 height 55
copy div "I click change password. I put in the old password. I put in the new password 2…"
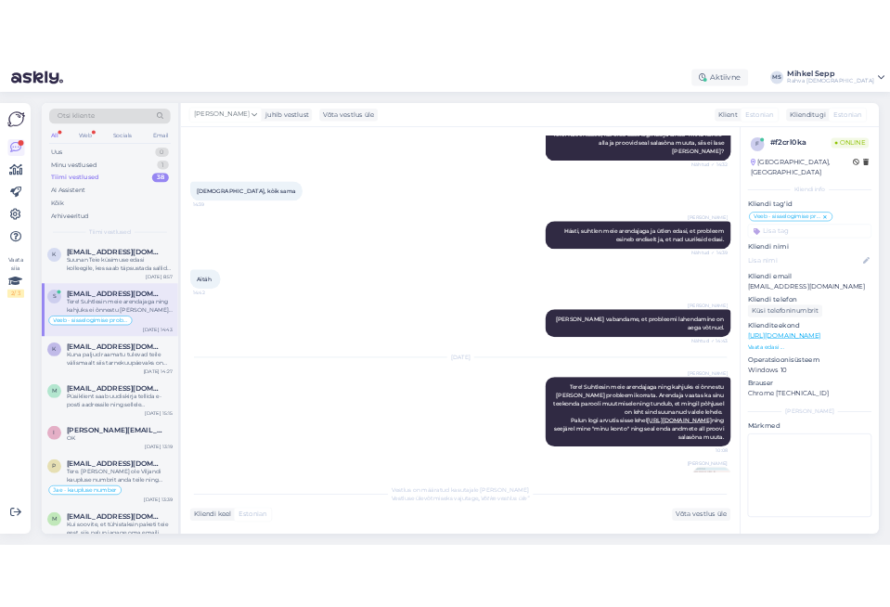
scroll to position [2787, 0]
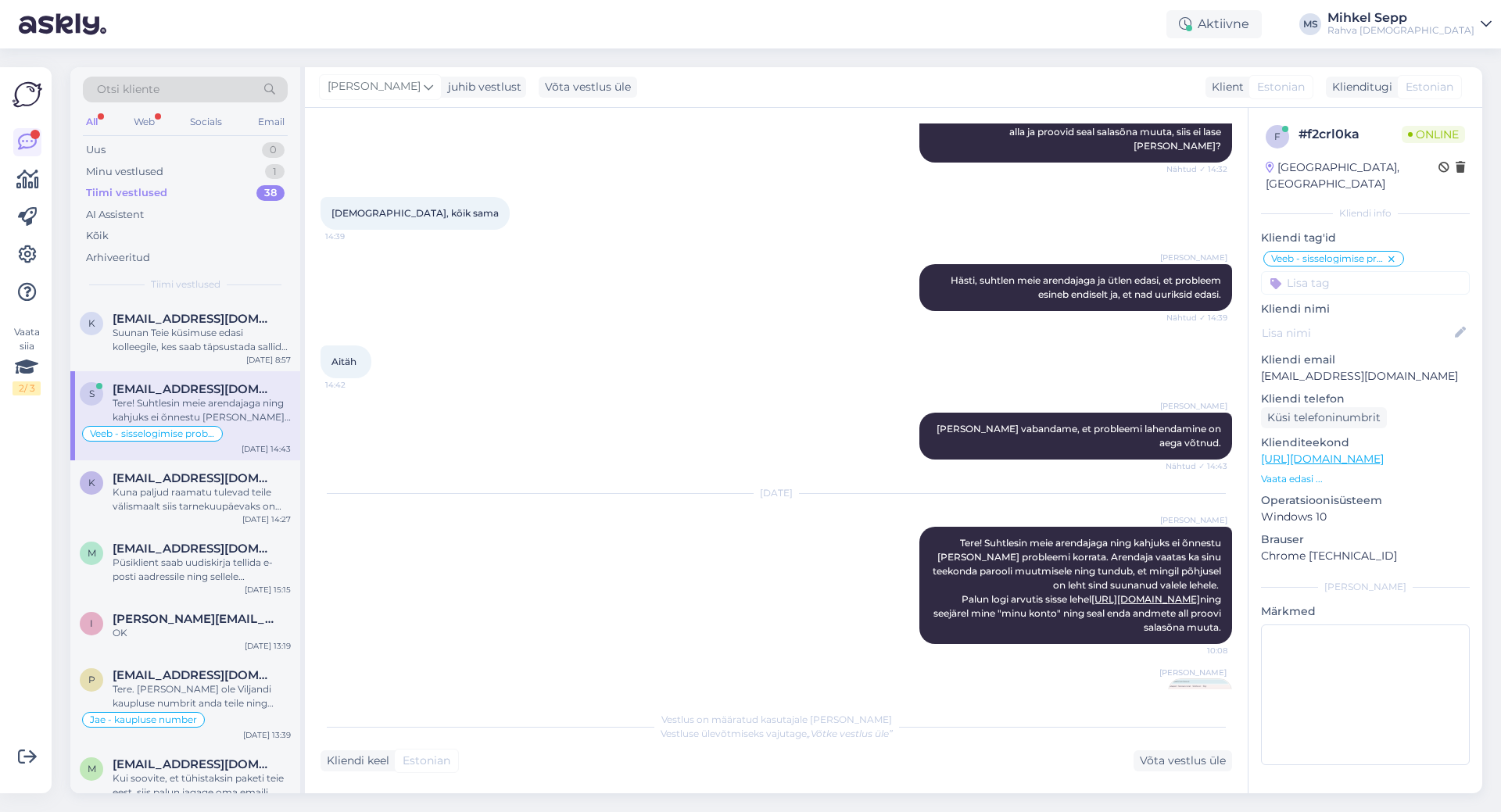
drag, startPoint x: 709, startPoint y: 770, endPoint x: 710, endPoint y: 761, distance: 9.1
click at [710, 770] on div "Kliendi keel Estonian Võta vestlus üle" at bounding box center [776, 761] width 912 height 21
click at [1188, 762] on div "Võta vestlus üle" at bounding box center [1182, 761] width 99 height 21
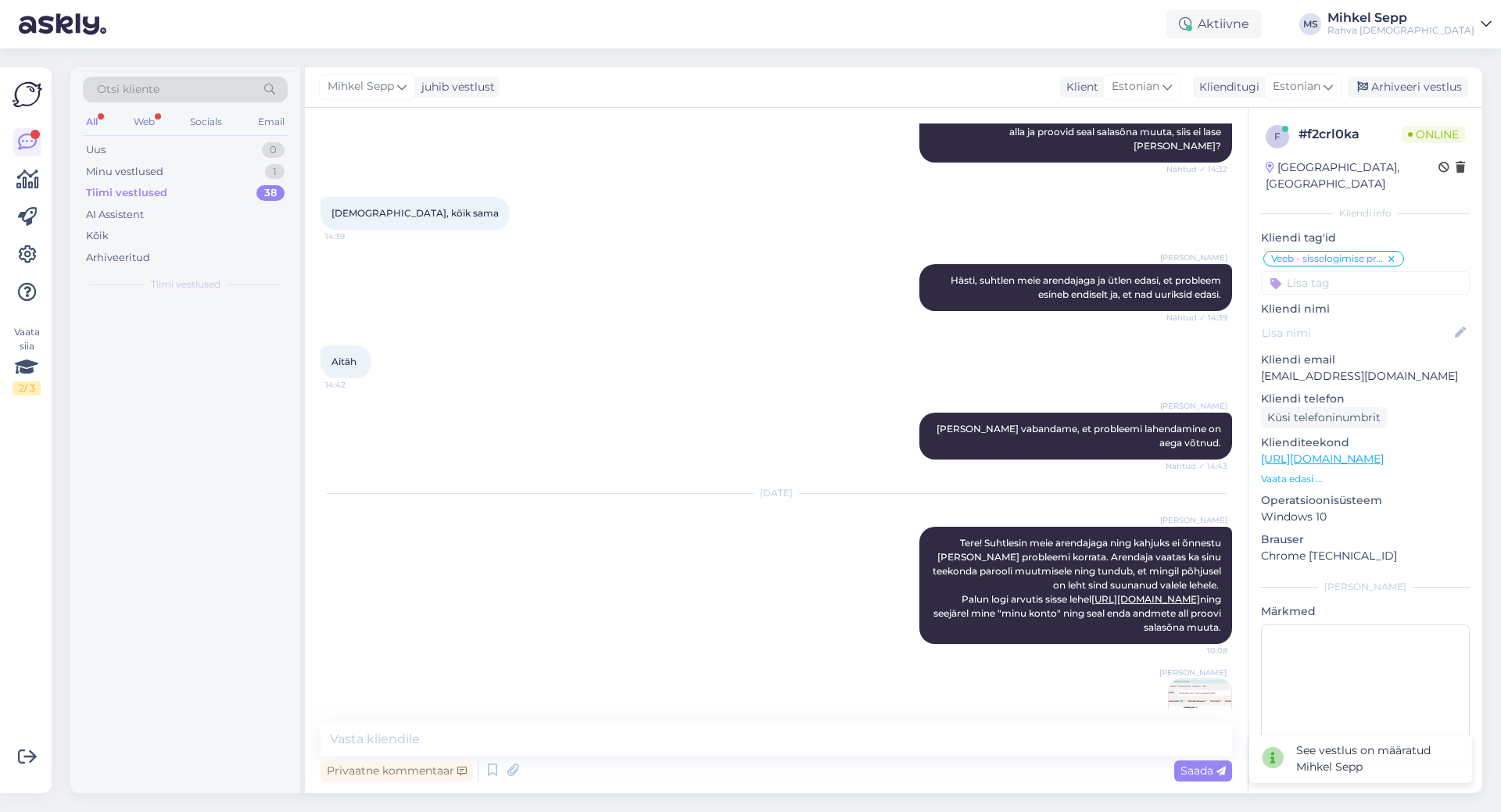
scroll to position [2328, 0]
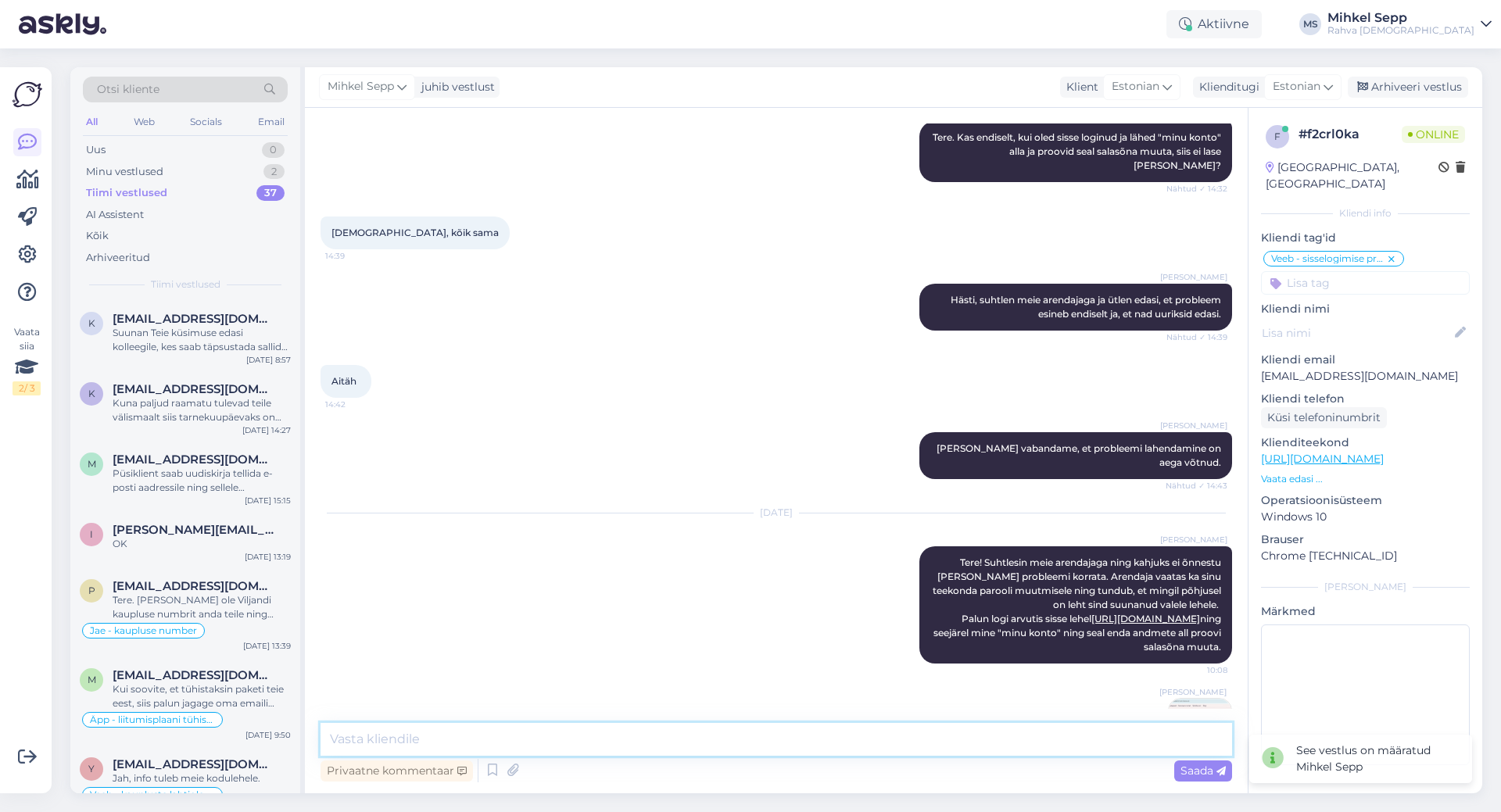
click at [686, 736] on textarea at bounding box center [776, 739] width 912 height 33
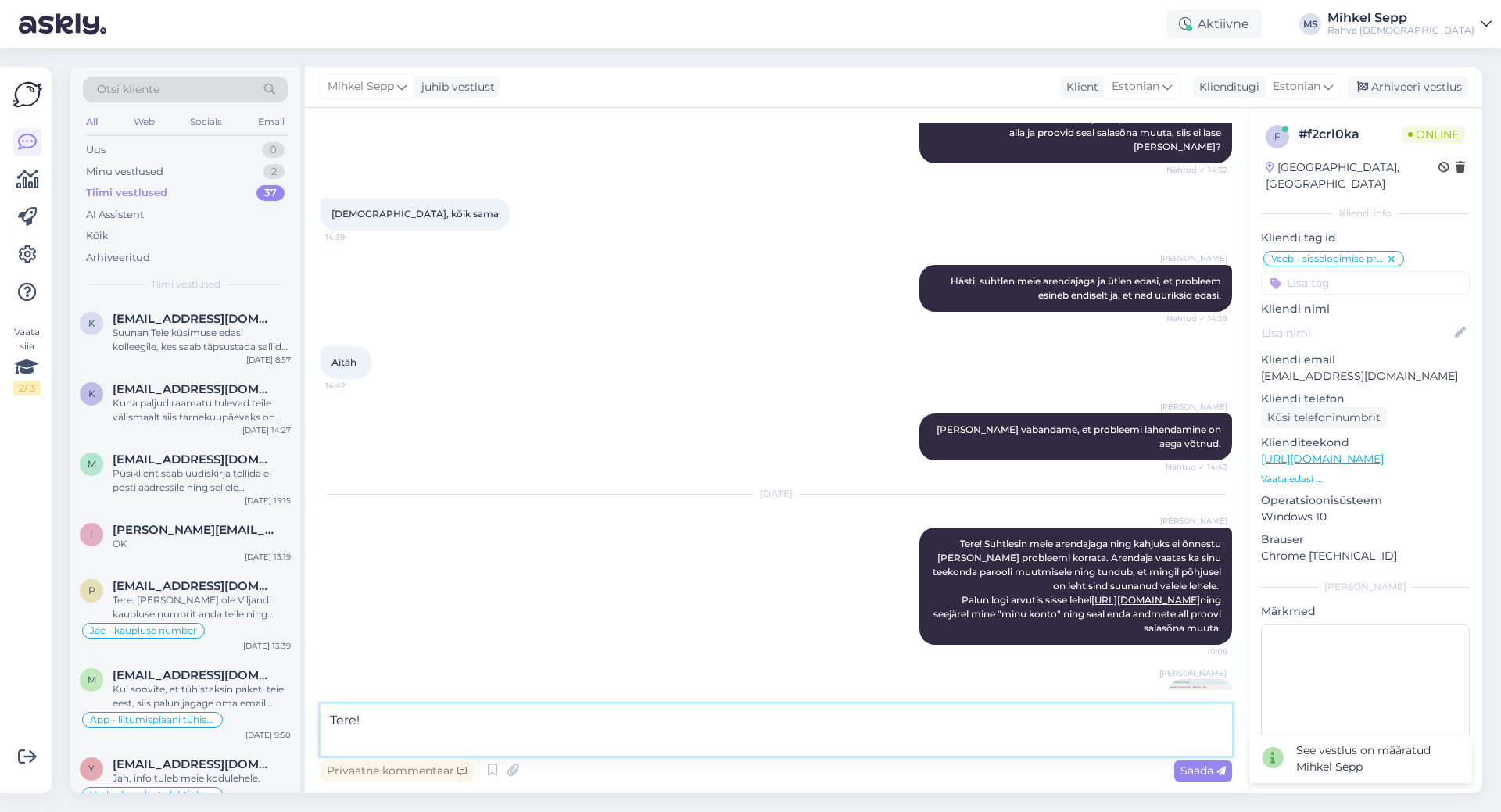
scroll to position [2348, 0]
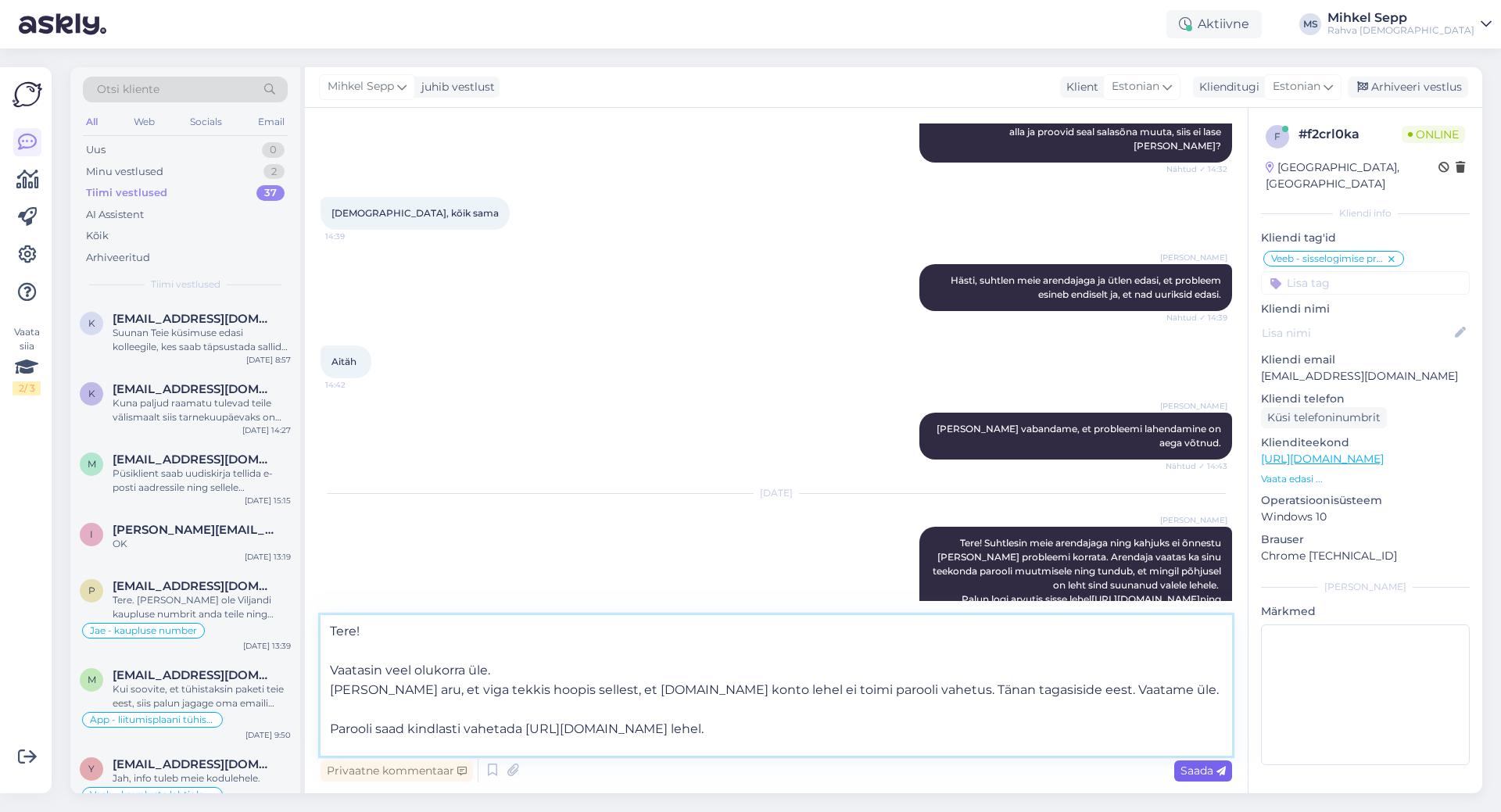
type textarea "Tere! Vaatasin veel olukorra üle. [PERSON_NAME] aru, et viga tekkis hoopis sell…"
drag, startPoint x: 1189, startPoint y: 773, endPoint x: 668, endPoint y: 736, distance: 522.3
click at [668, 736] on div "Tere! Vaatasin veel olukorra üle. [PERSON_NAME] aru, et viga tekkis hoopis sell…" at bounding box center [776, 700] width 912 height 170
drag, startPoint x: 666, startPoint y: 735, endPoint x: 678, endPoint y: 807, distance: 73.0
click at [666, 735] on textarea "Tere! Vaatasin veel olukorra üle. [PERSON_NAME] aru, et viga tekkis hoopis sell…" at bounding box center [776, 685] width 912 height 141
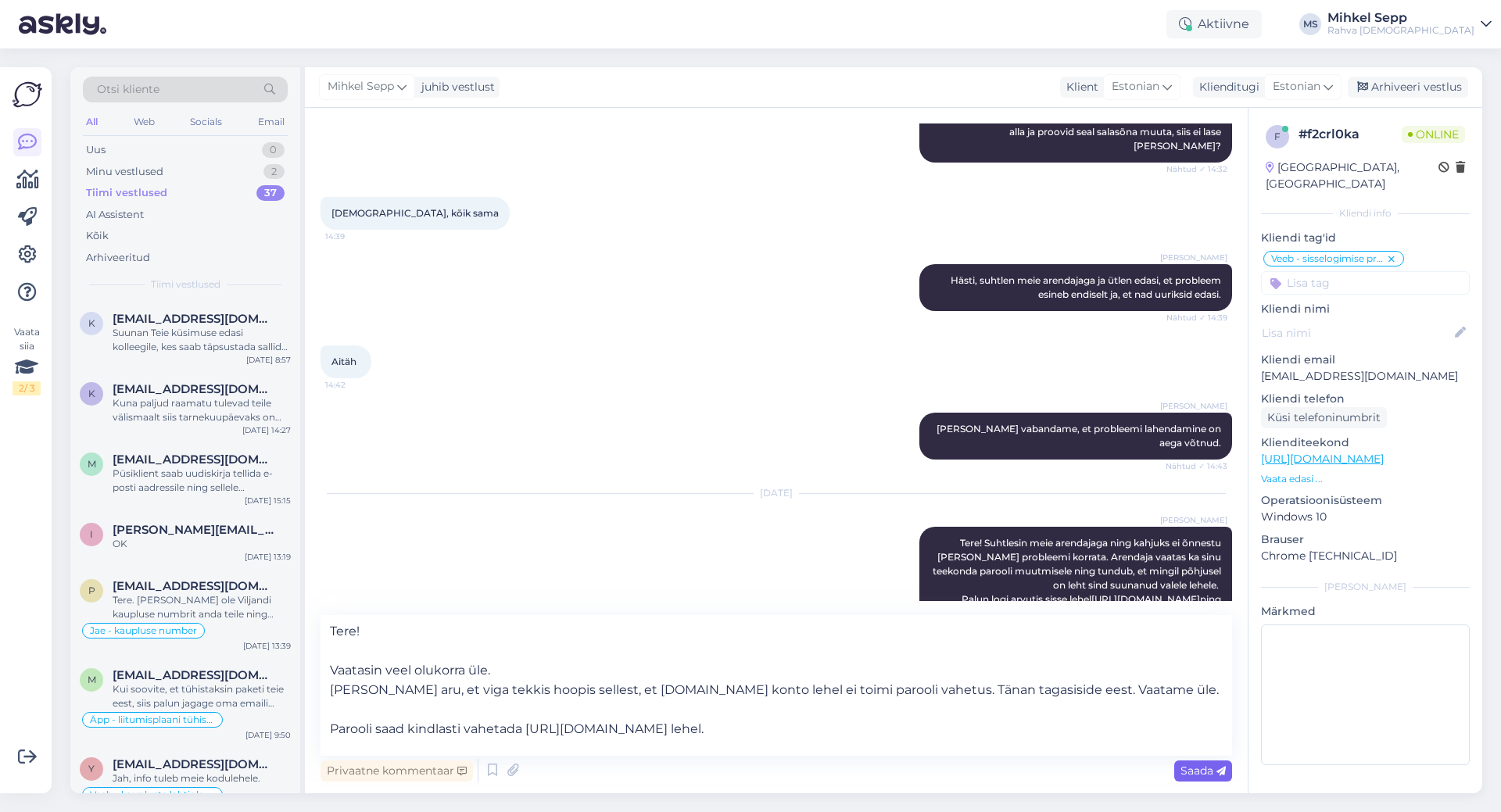
click at [1194, 769] on span "Saada" at bounding box center [1203, 770] width 46 height 14
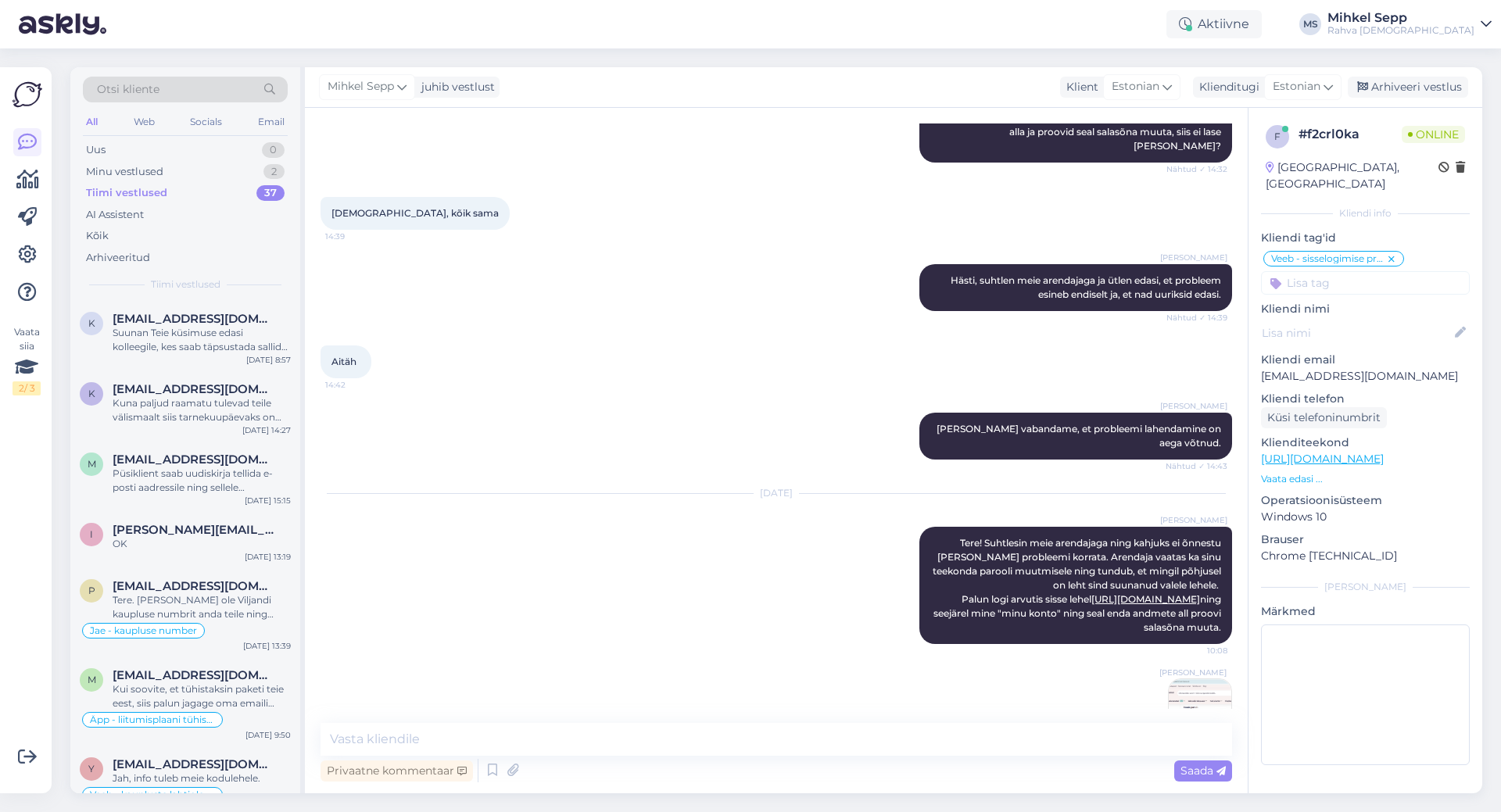
scroll to position [2493, 0]
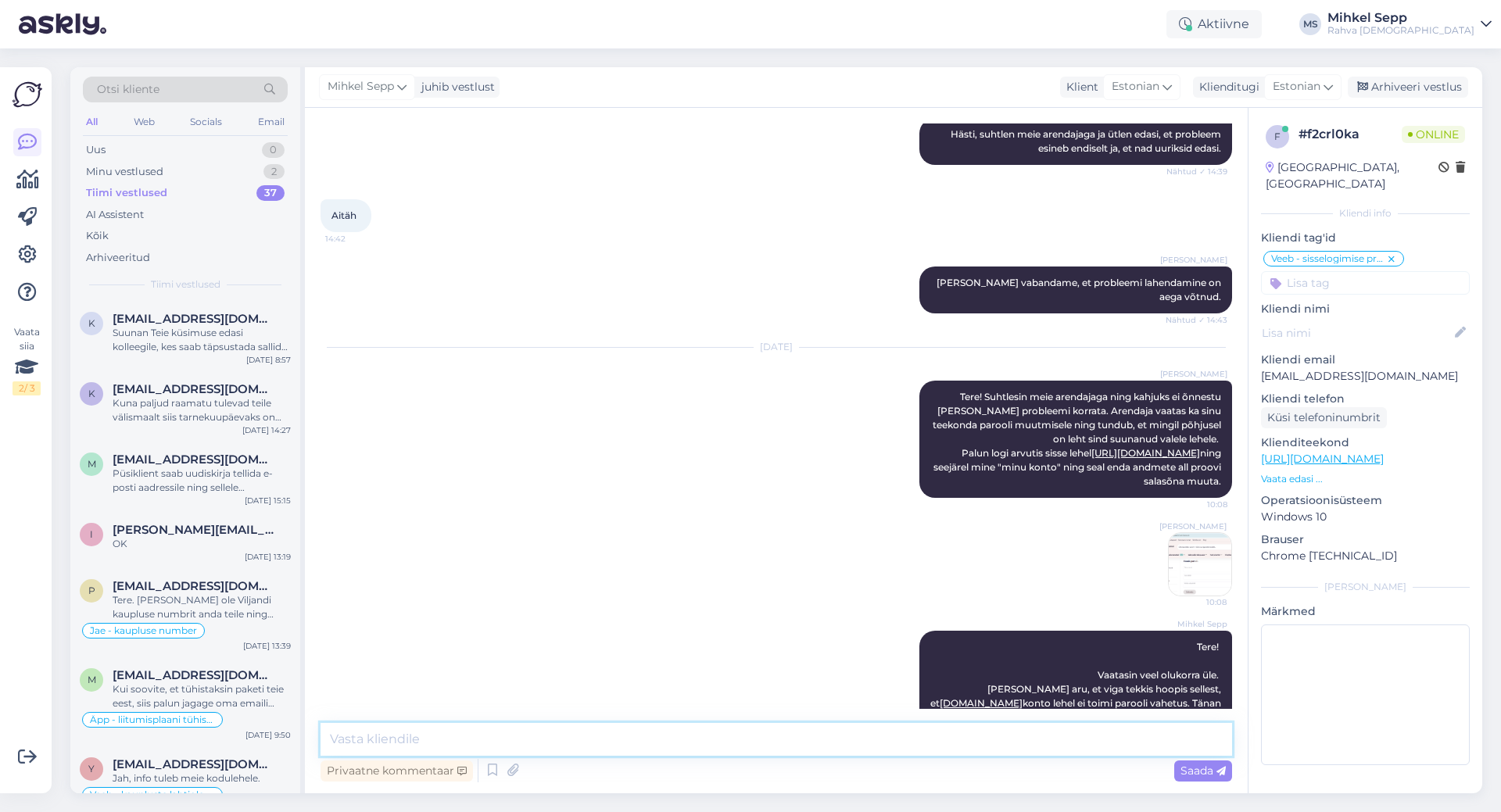
click at [726, 746] on textarea at bounding box center [776, 739] width 912 height 33
